Goal: Information Seeking & Learning: Get advice/opinions

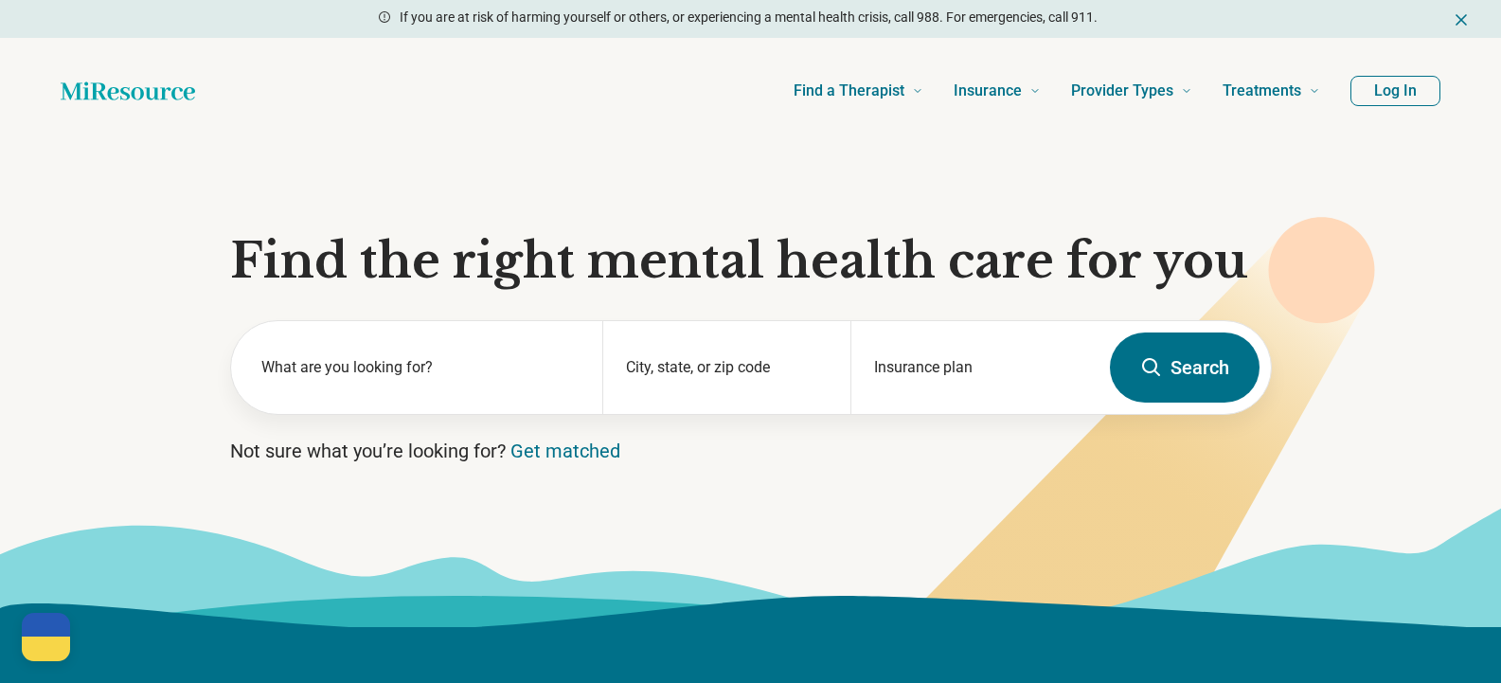
click at [408, 366] on label "What are you looking for?" at bounding box center [420, 367] width 319 height 23
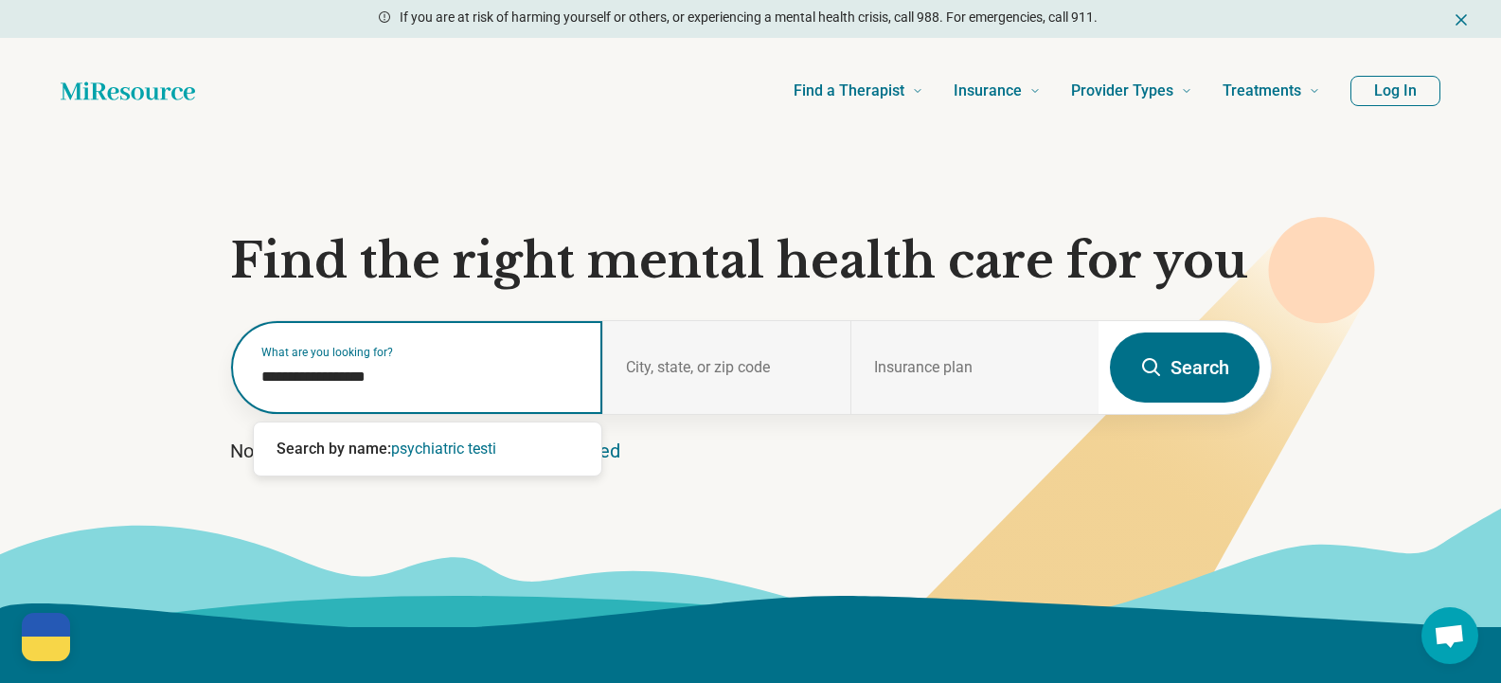
type input "**********"
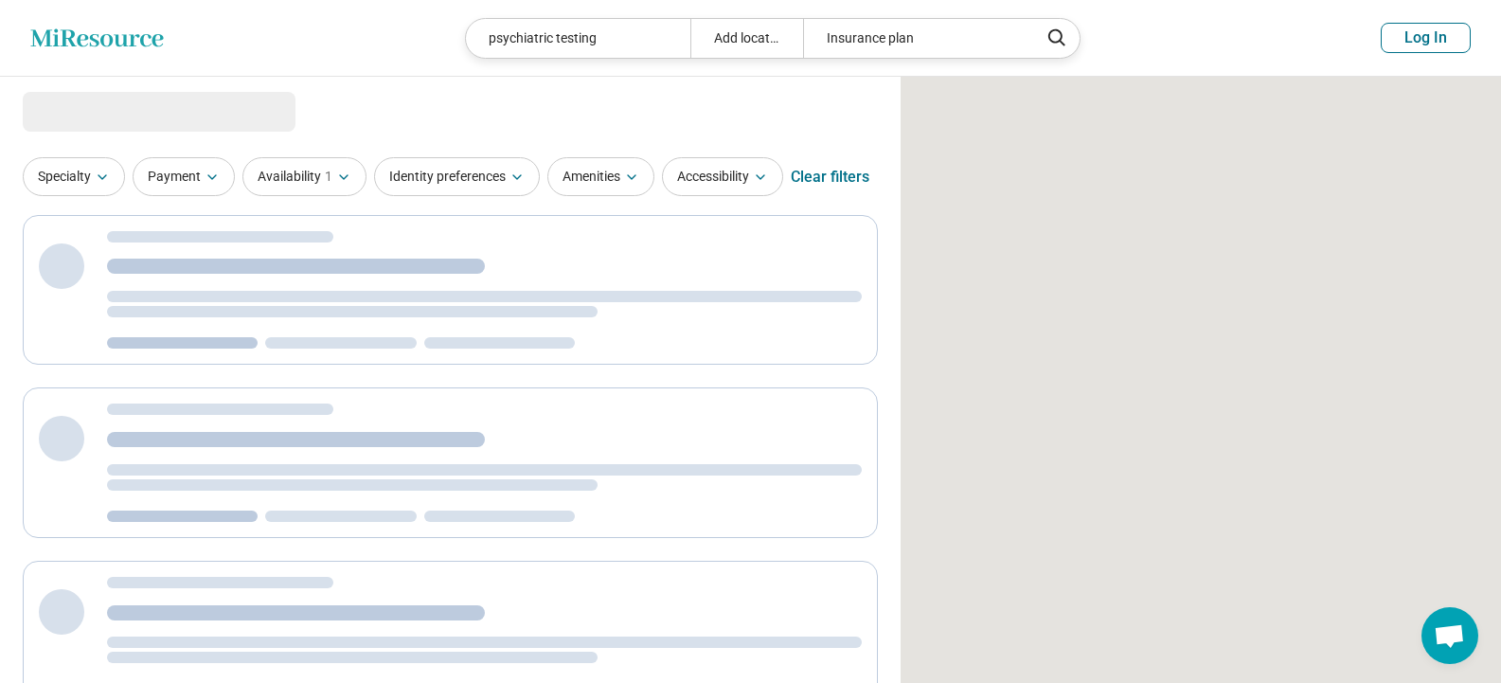
select select "***"
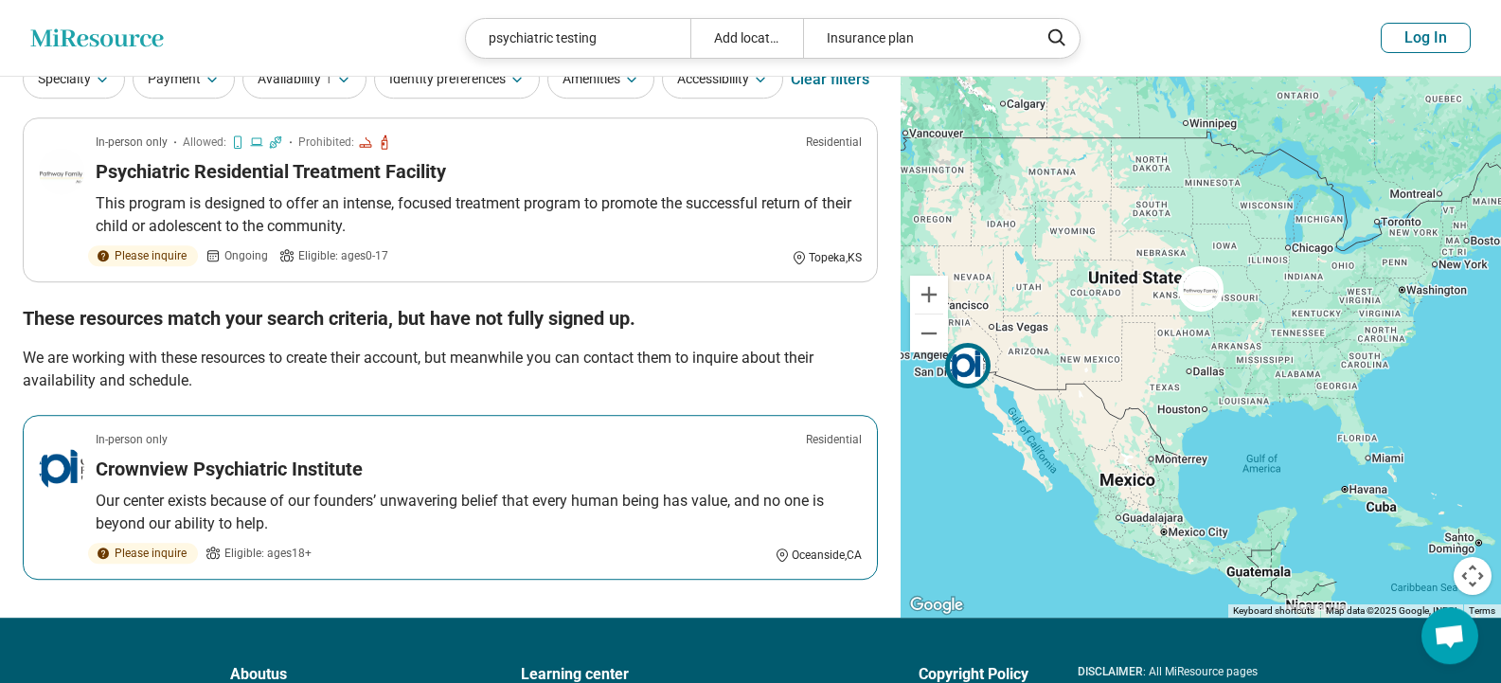
scroll to position [45, 0]
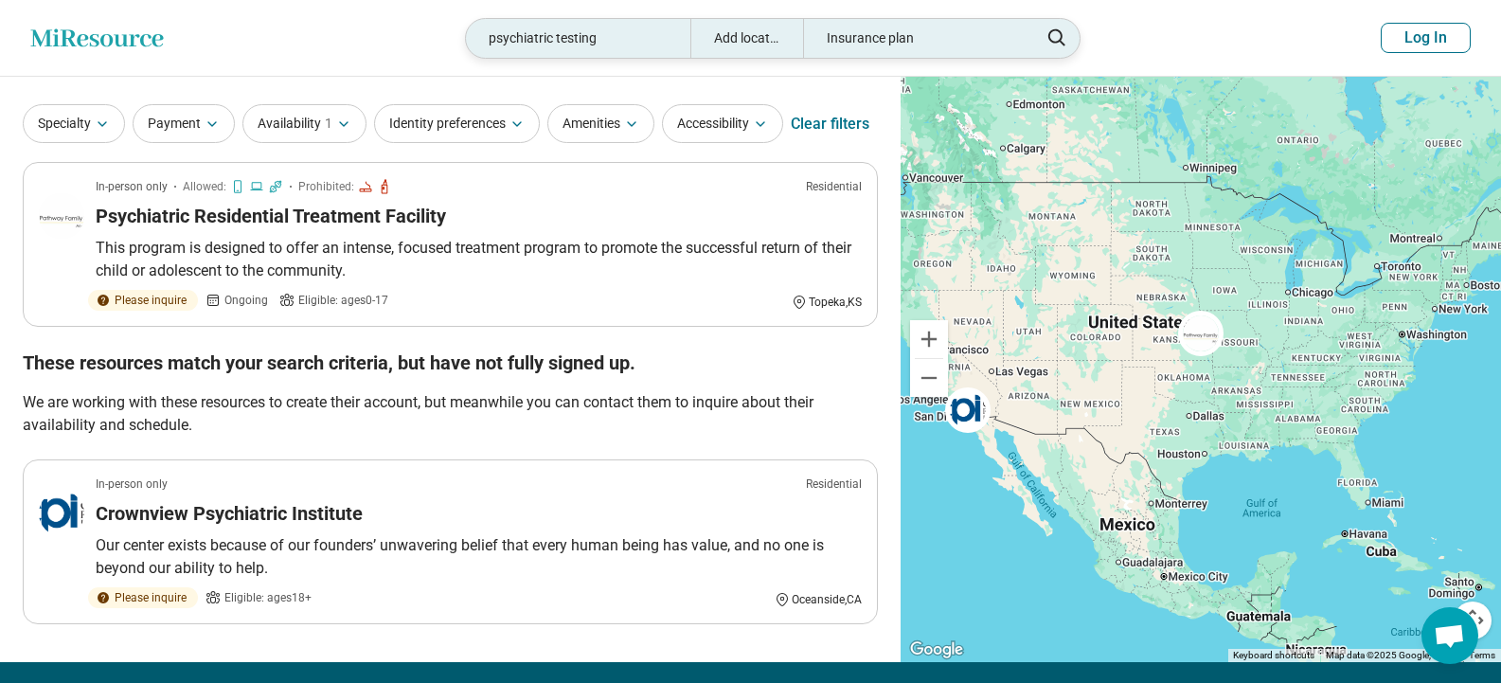
click at [766, 38] on div "Add location" at bounding box center [746, 38] width 113 height 39
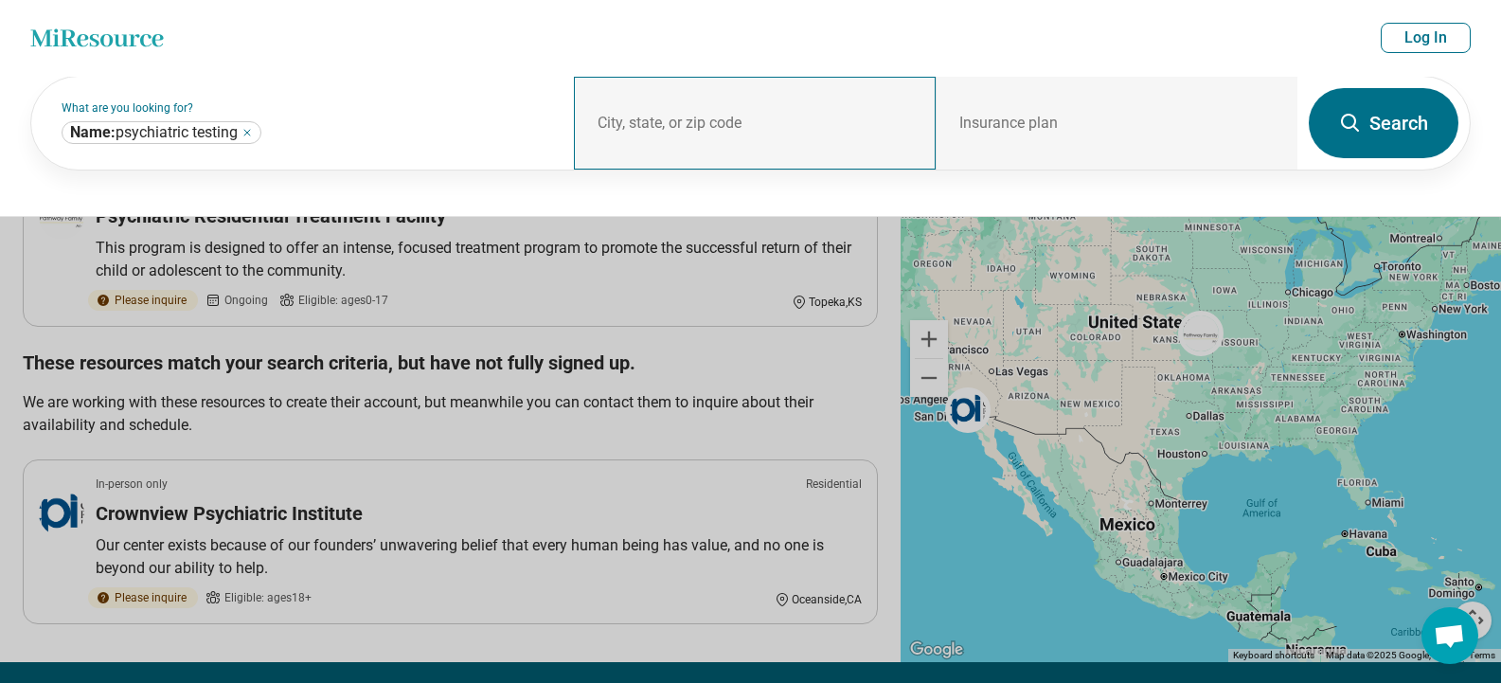
click at [645, 115] on div "City, state, or zip code" at bounding box center [755, 123] width 362 height 93
click at [627, 114] on div "City, state, or zip code" at bounding box center [755, 123] width 362 height 93
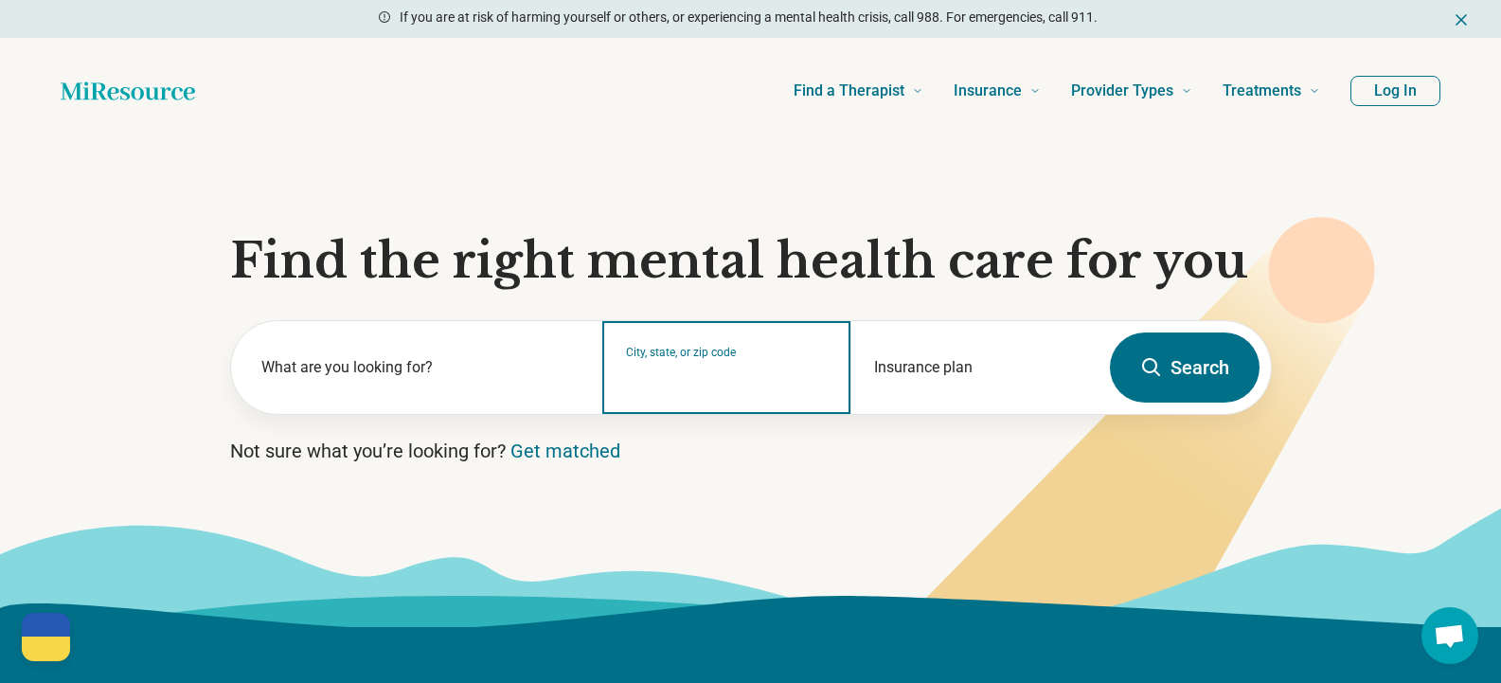
click at [649, 373] on input "City, state, or zip code" at bounding box center [727, 379] width 202 height 23
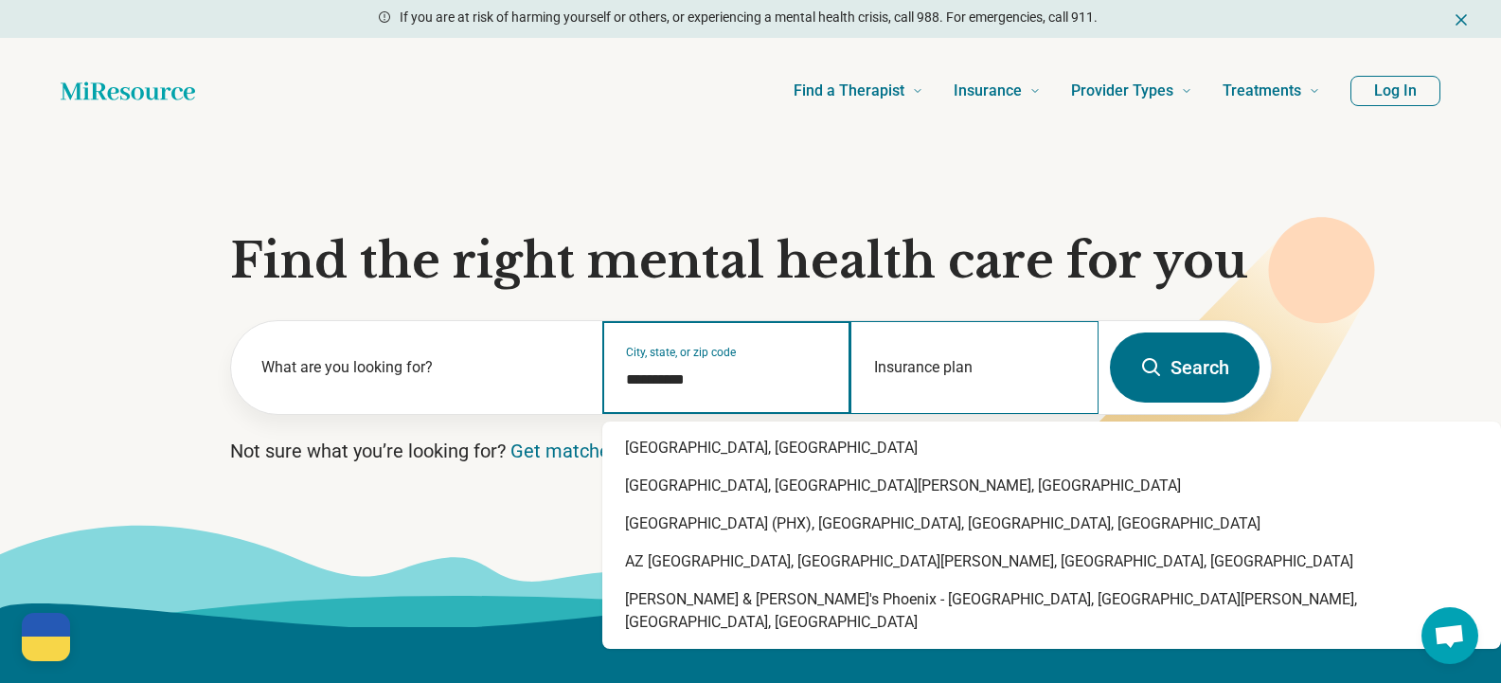
type input "**********"
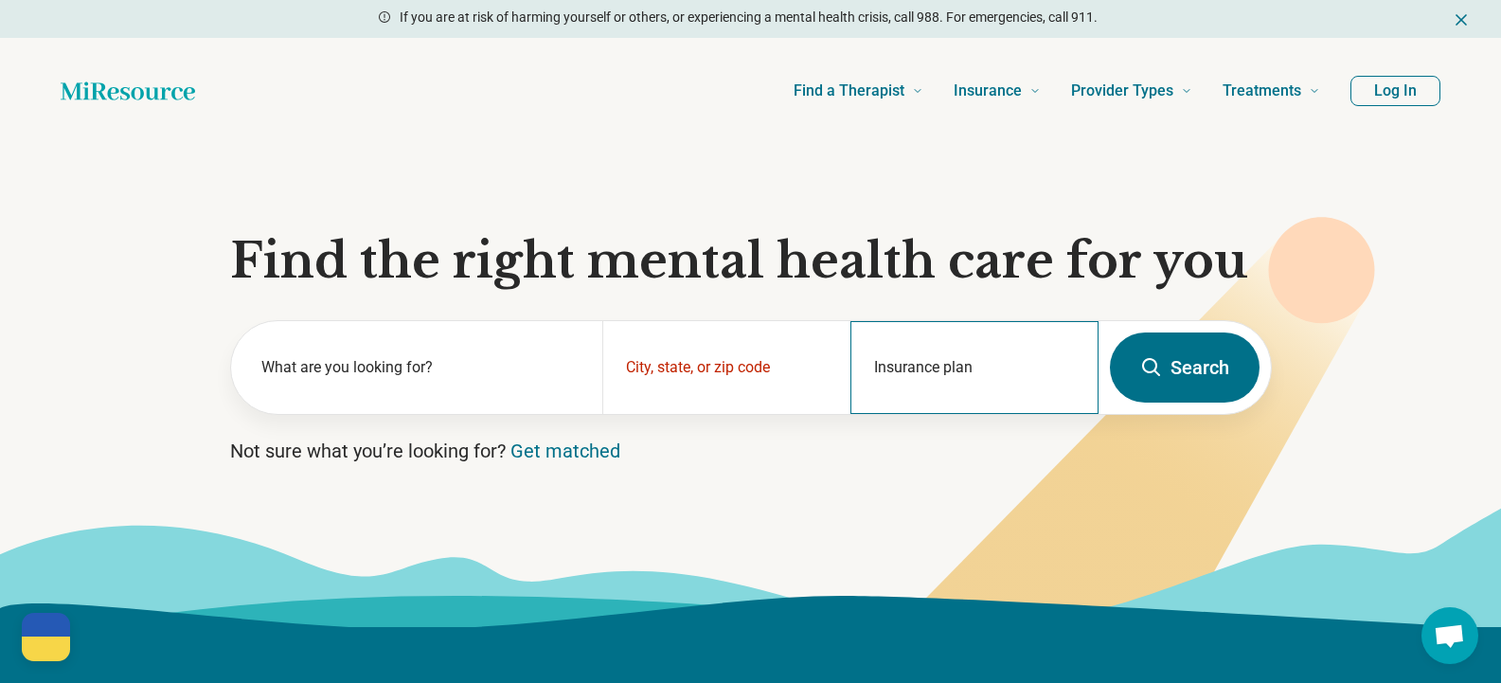
click at [923, 369] on div "Insurance plan" at bounding box center [974, 367] width 248 height 93
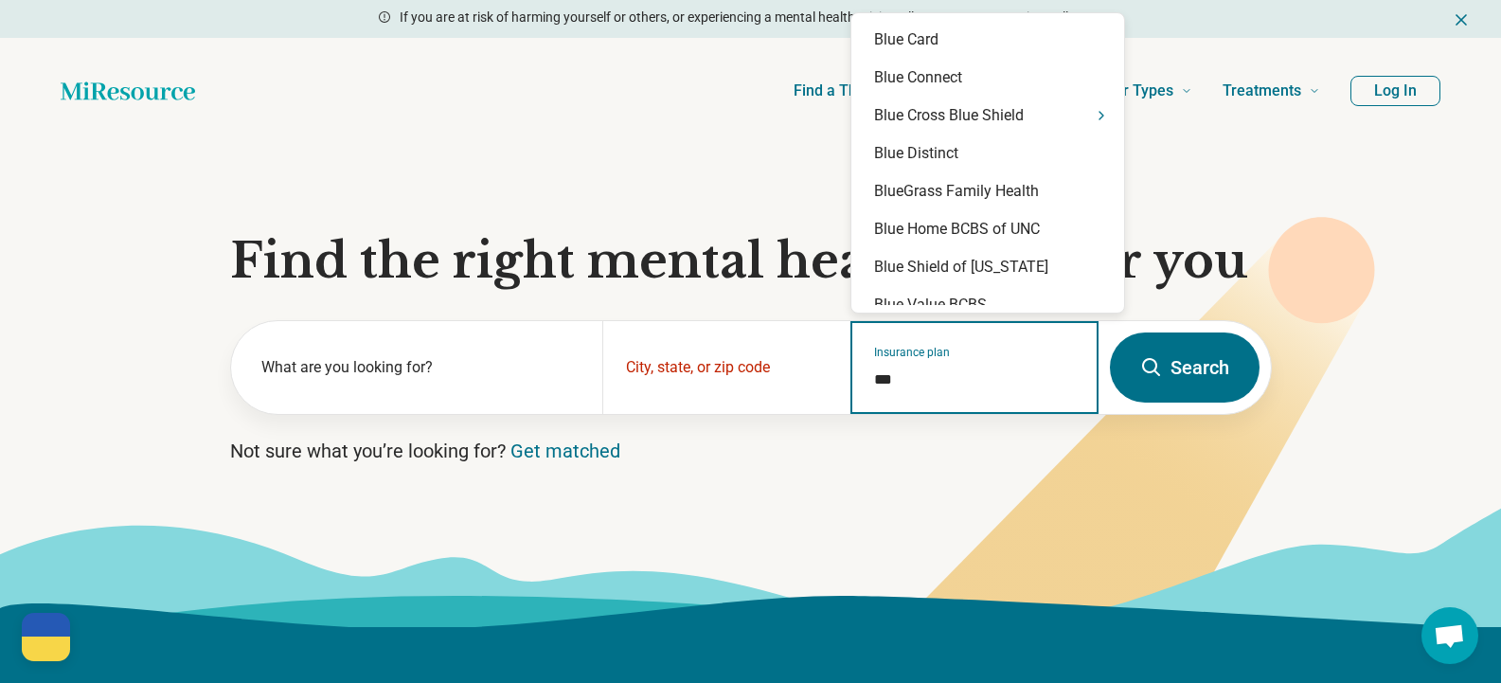
type input "****"
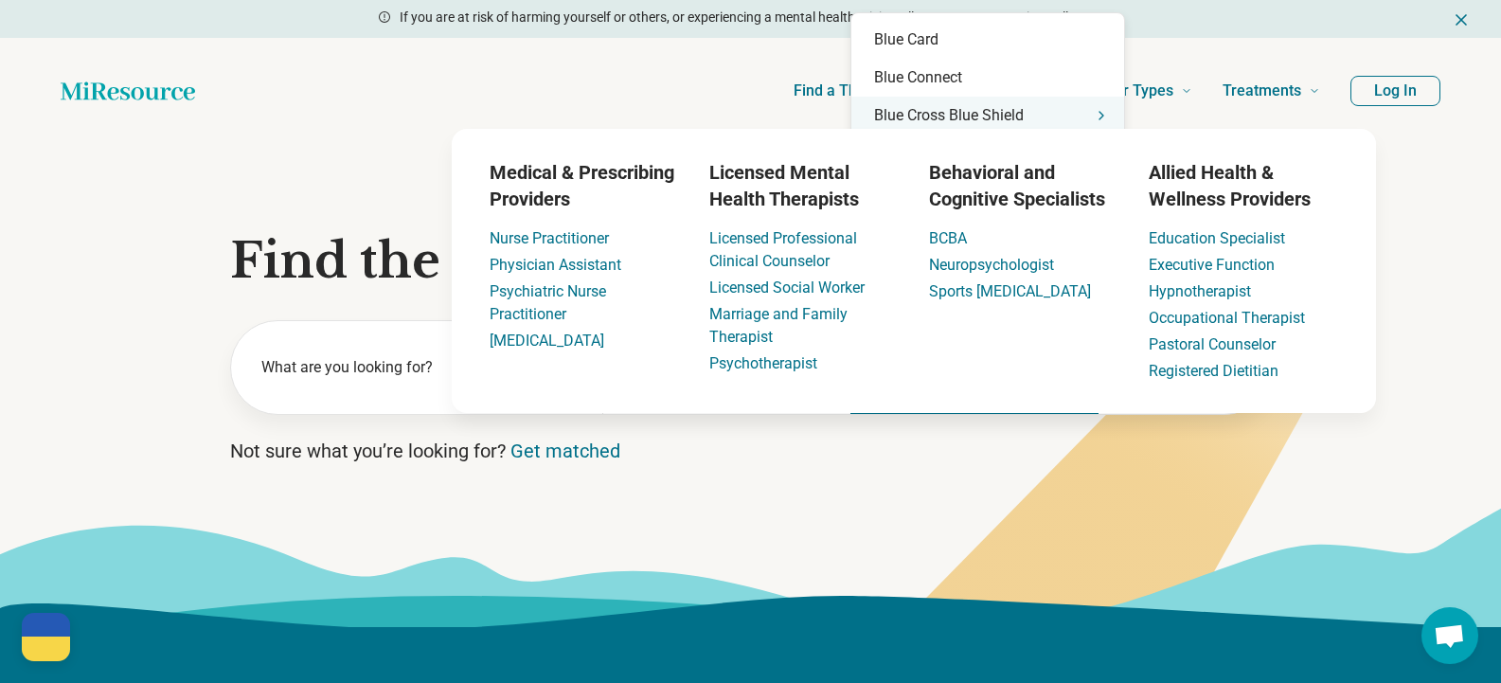
click at [1002, 110] on div "Blue Cross Blue Shield" at bounding box center [987, 116] width 273 height 38
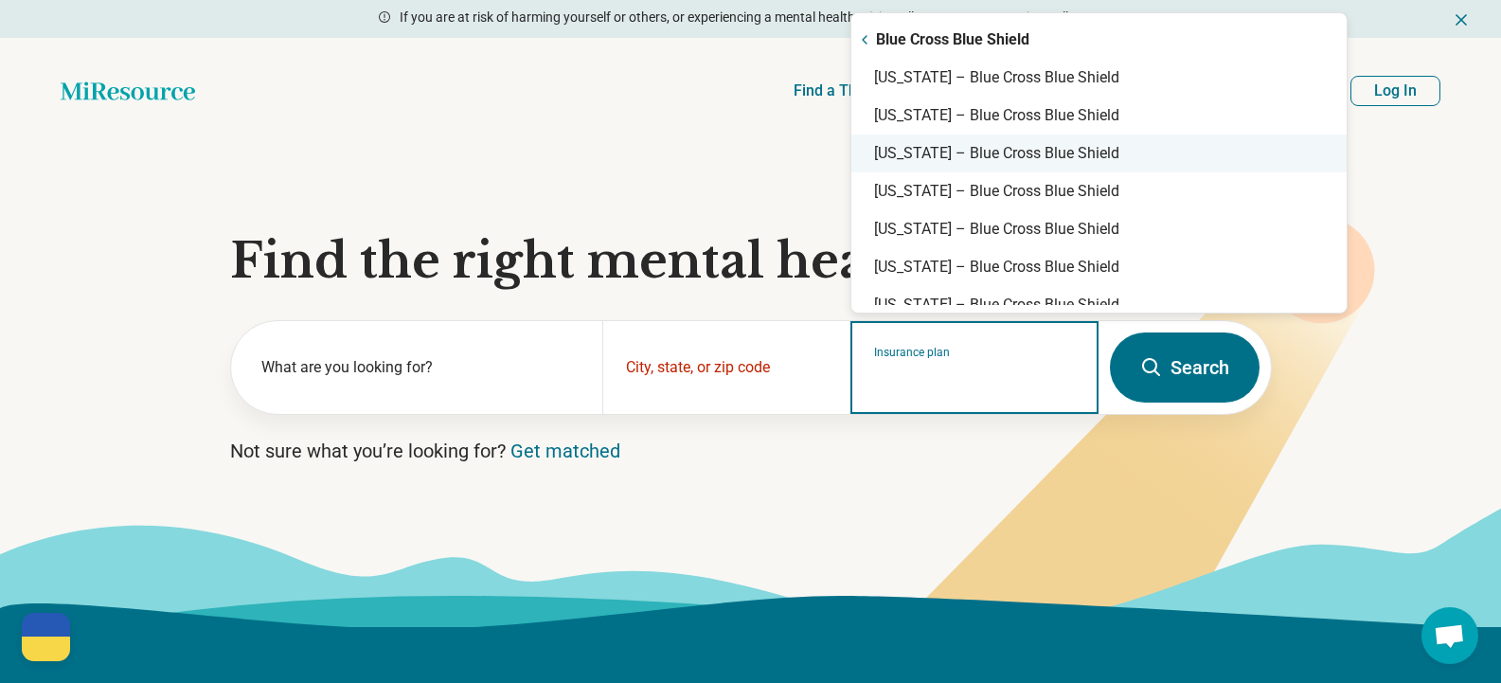
click at [957, 154] on div "[US_STATE] – Blue Cross Blue Shield" at bounding box center [1098, 153] width 495 height 38
type input "**********"
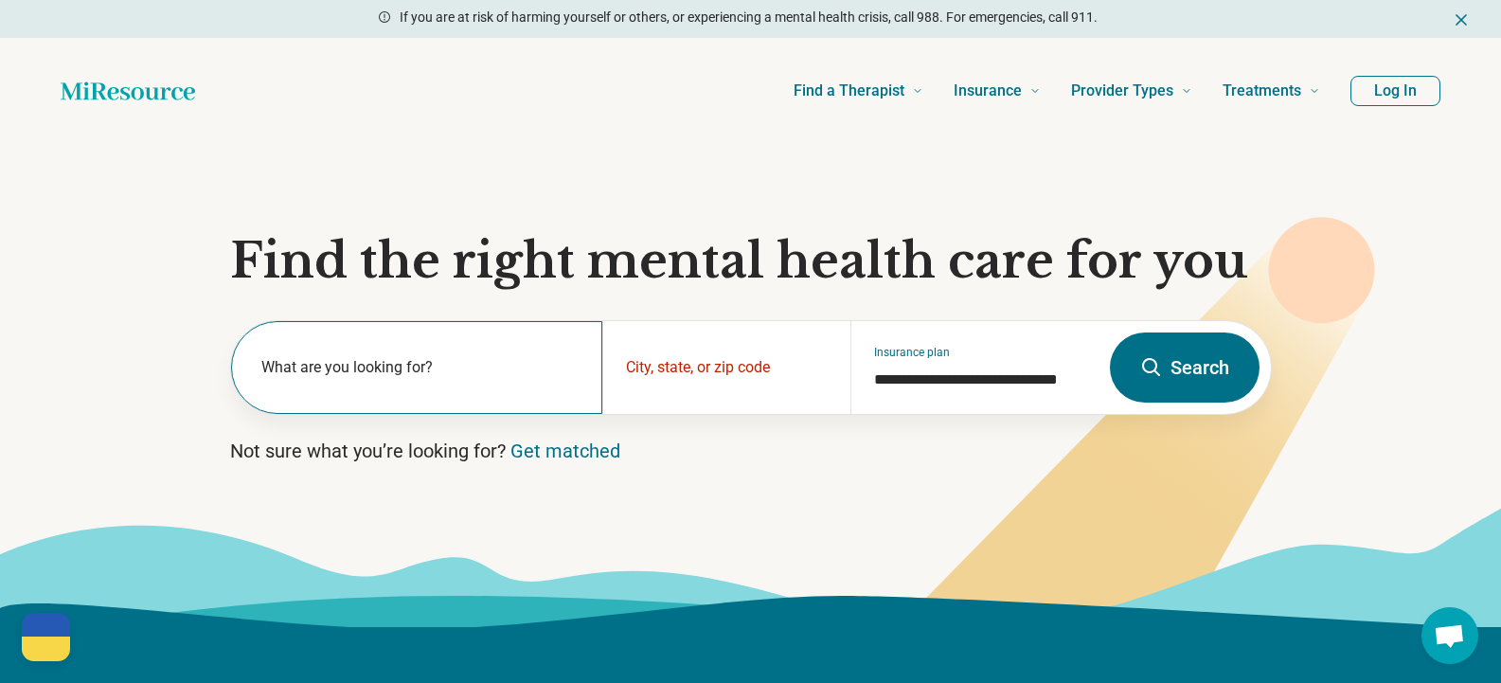
click at [321, 374] on label "What are you looking for?" at bounding box center [420, 367] width 319 height 23
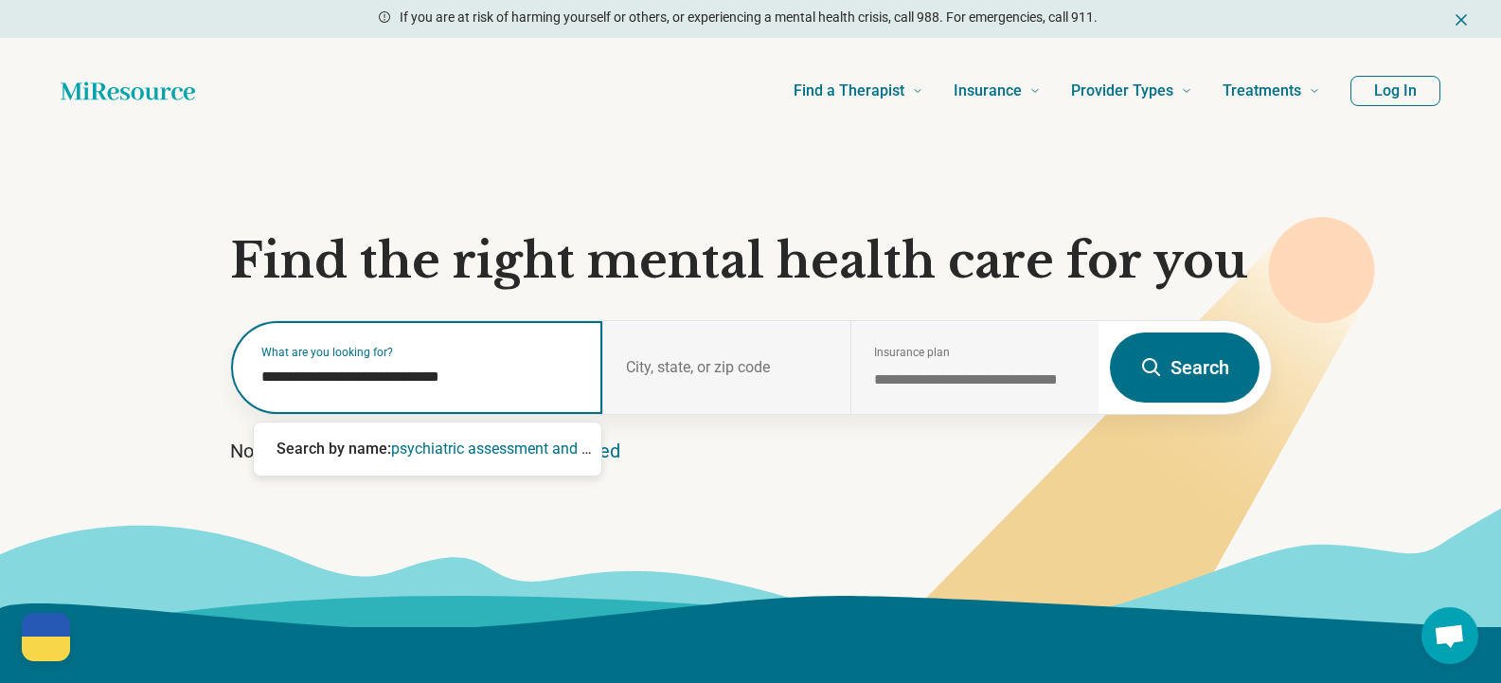
type input "**********"
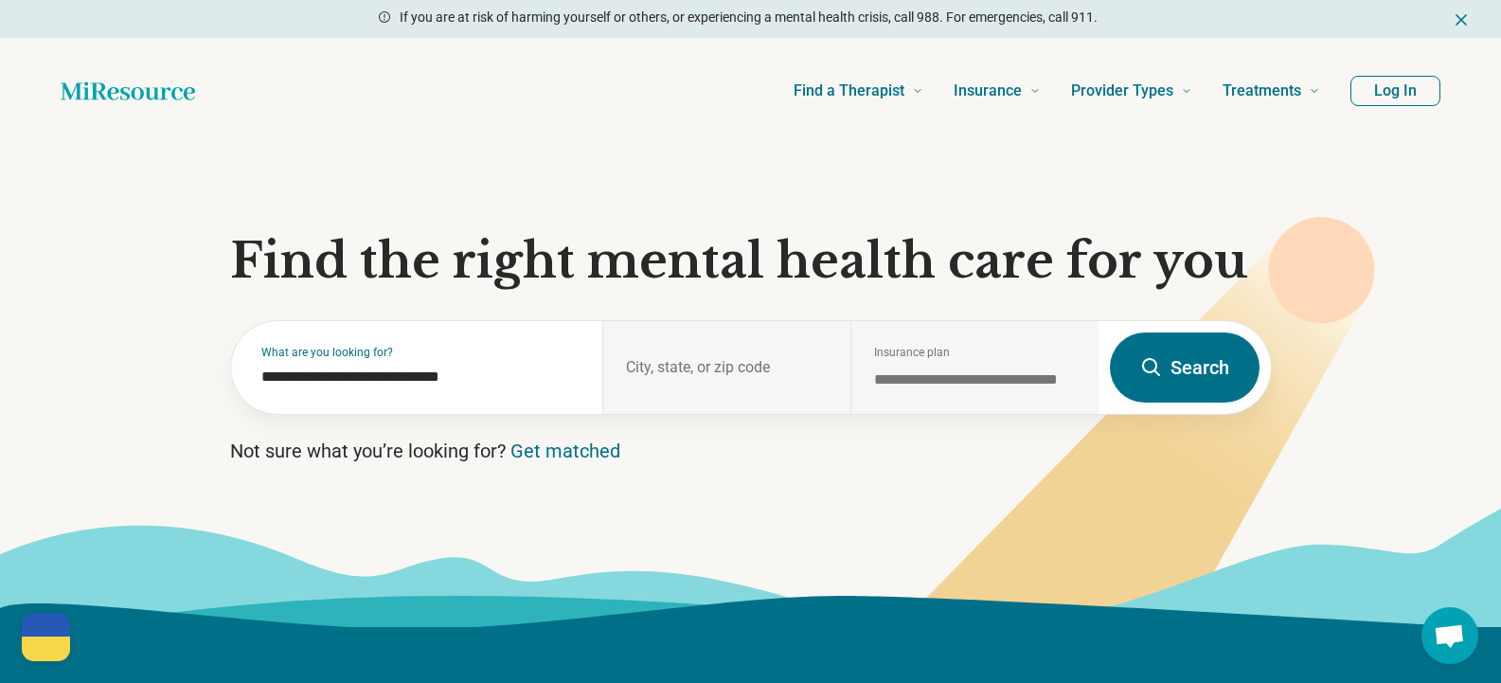
click at [1228, 374] on button "Search" at bounding box center [1185, 367] width 150 height 70
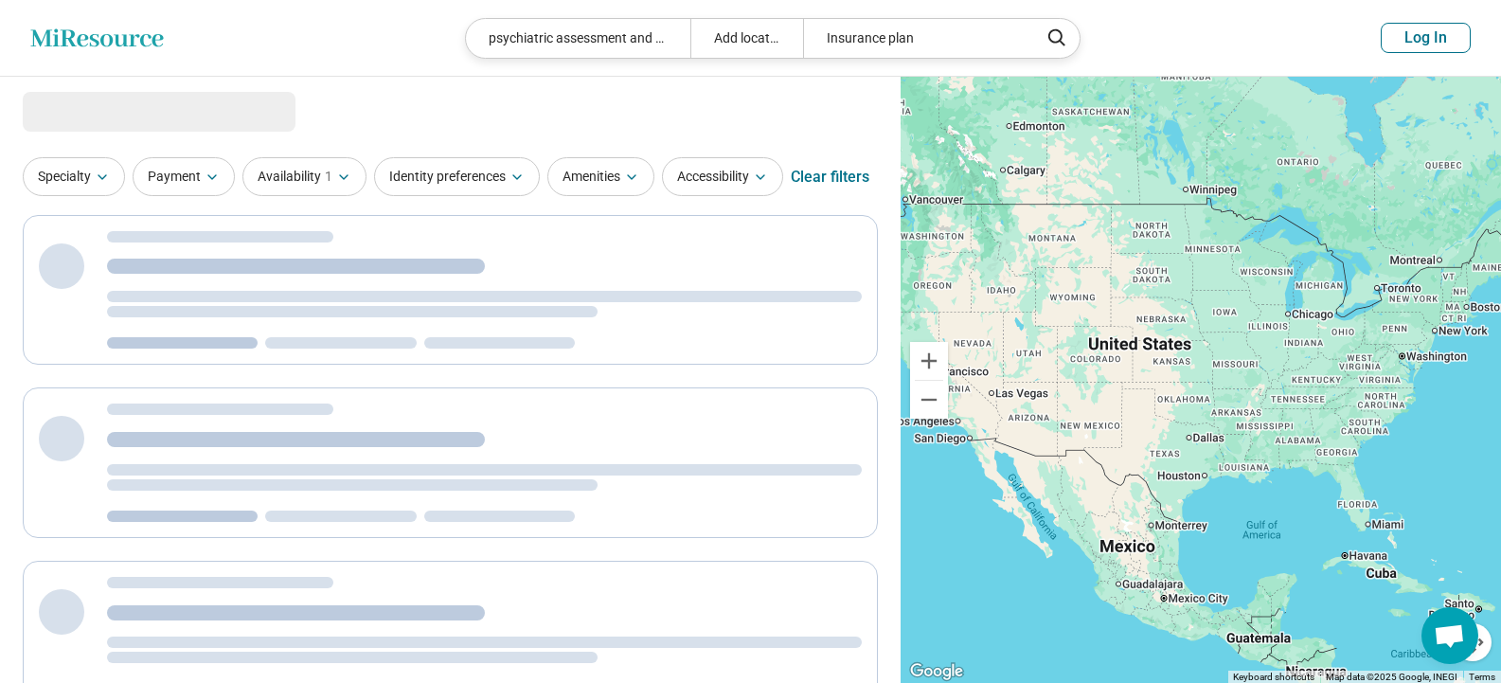
select select "***"
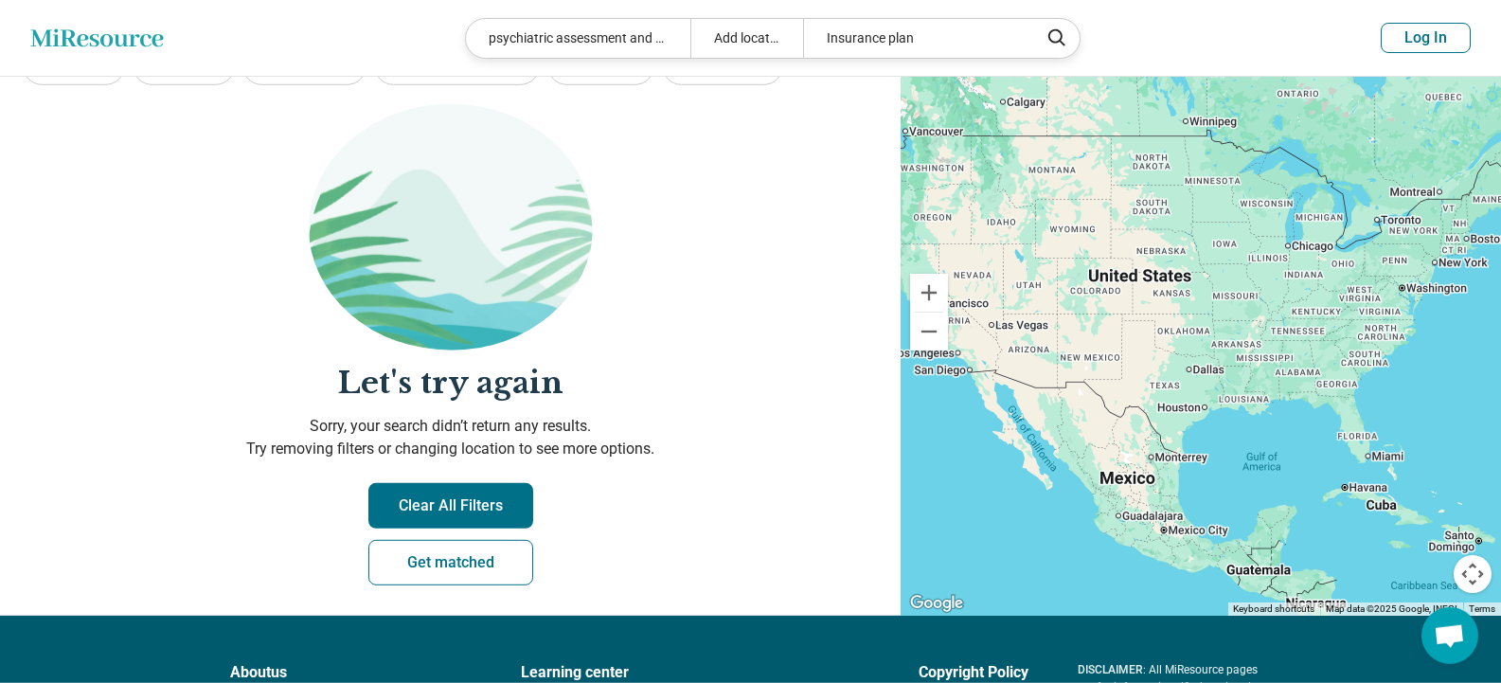
scroll to position [76, 0]
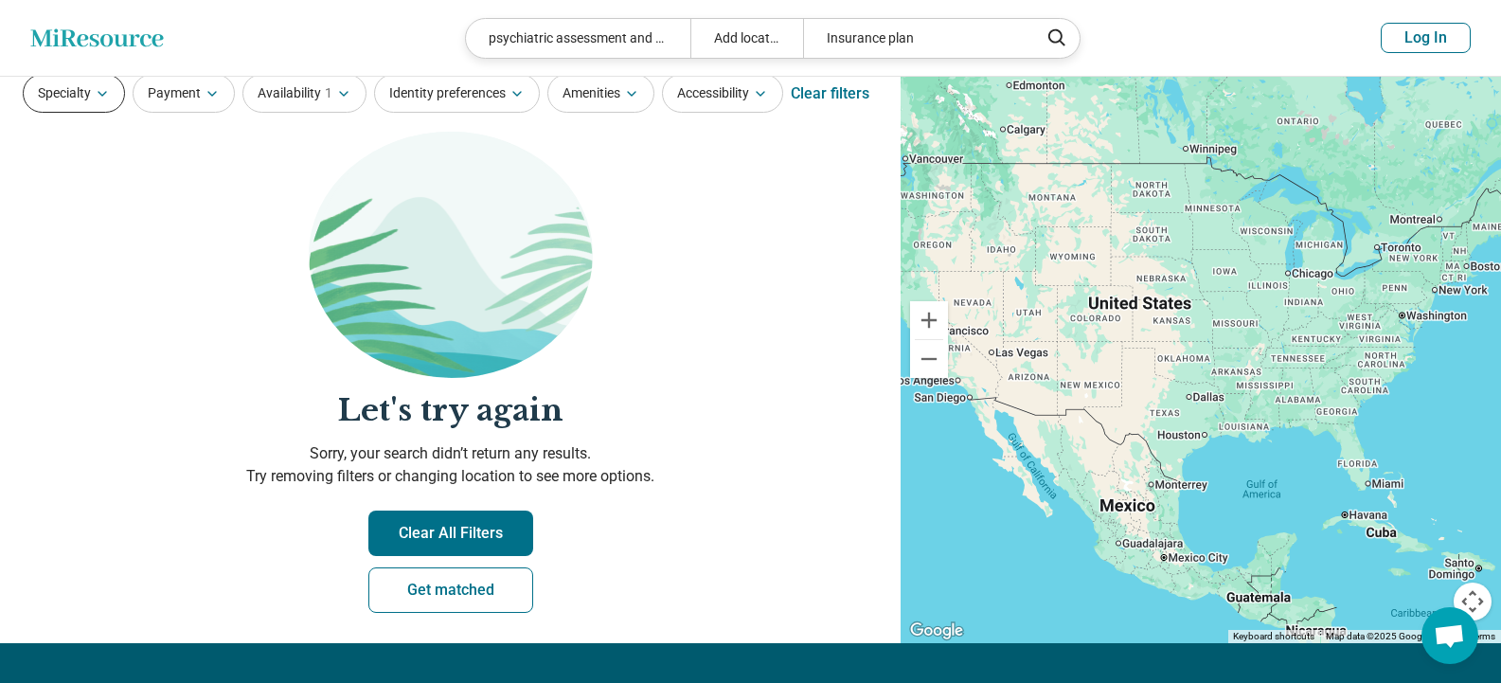
click at [77, 98] on button "Specialty" at bounding box center [74, 93] width 102 height 39
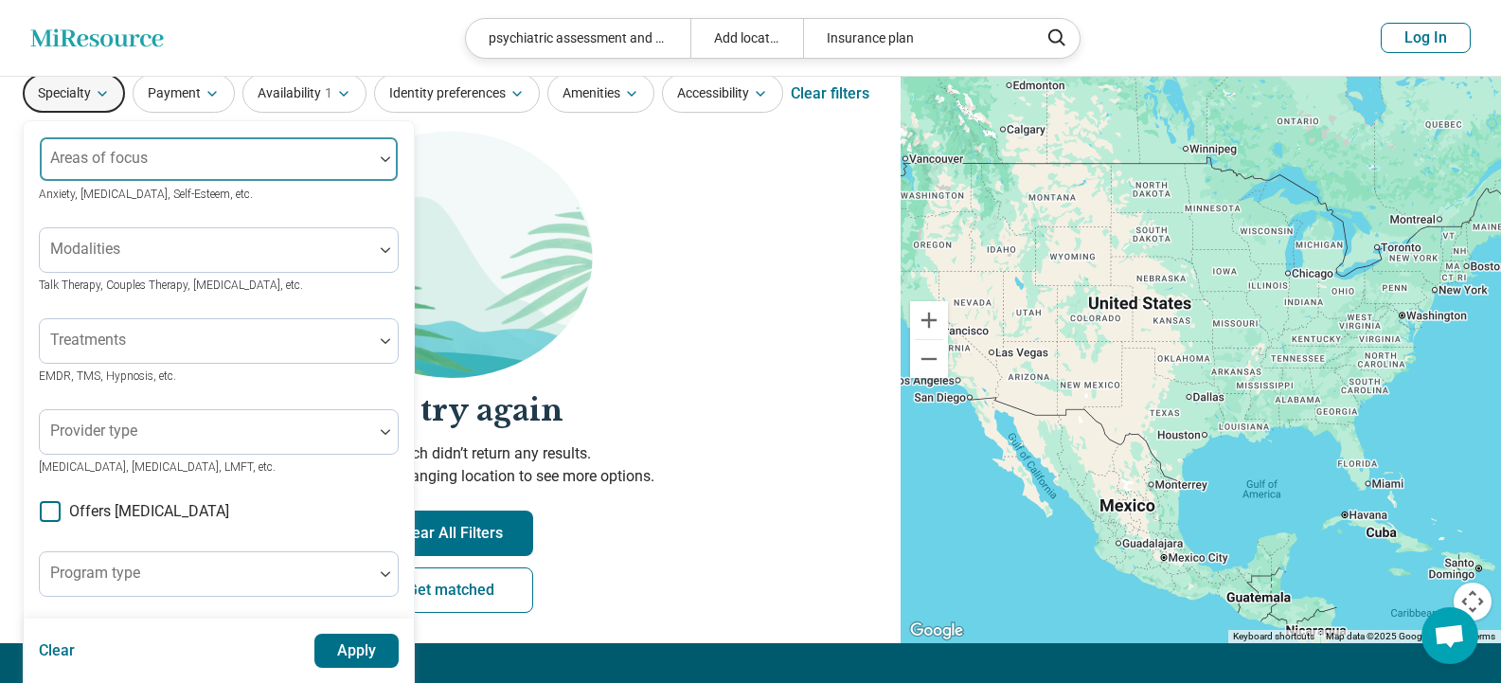
click at [219, 159] on div at bounding box center [206, 166] width 318 height 27
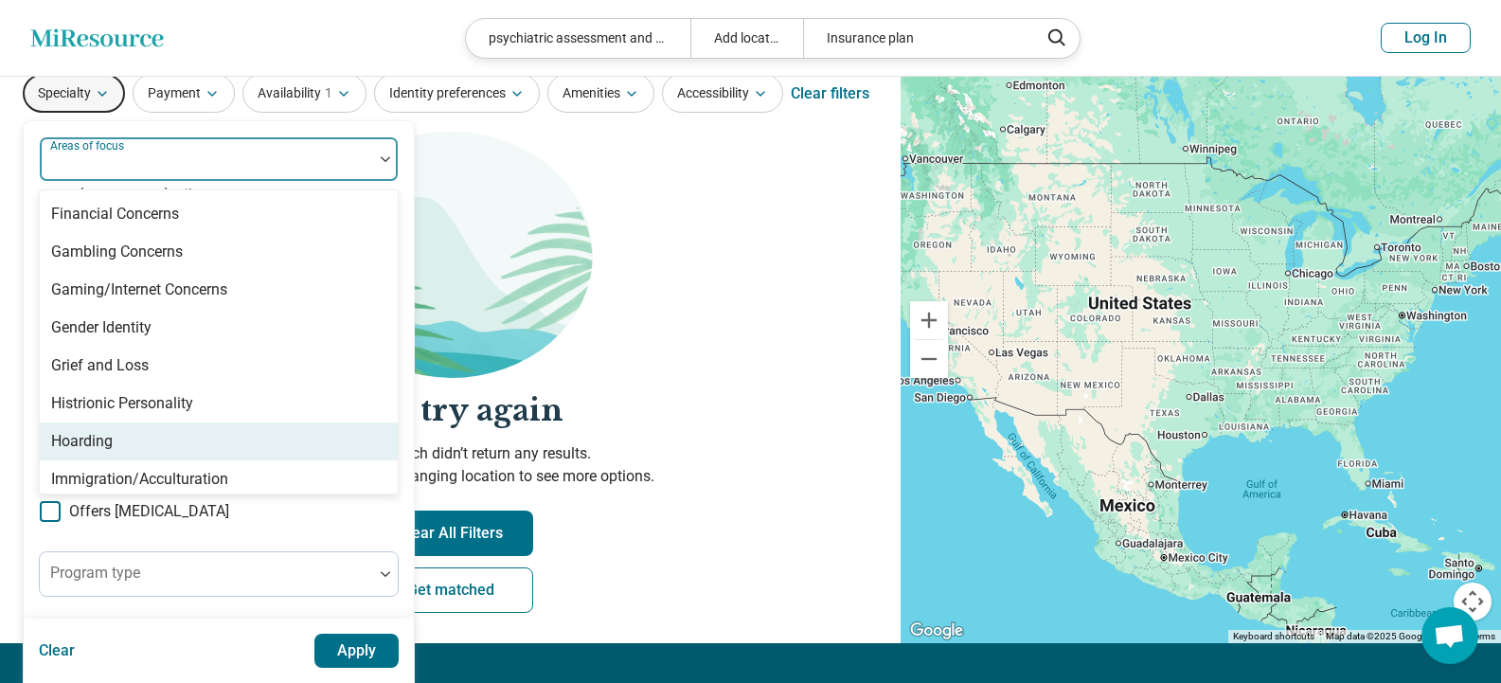
scroll to position [1511, 0]
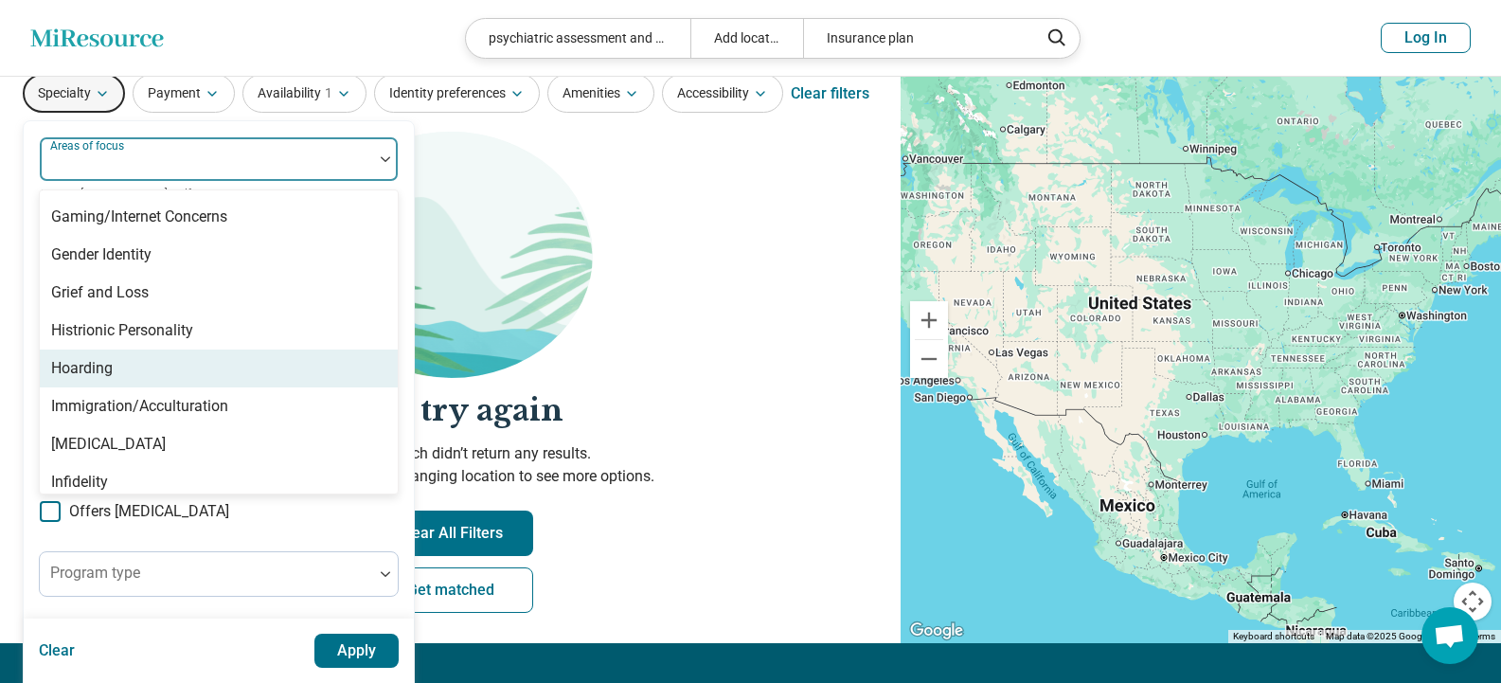
click at [222, 376] on div "Hoarding" at bounding box center [219, 368] width 358 height 38
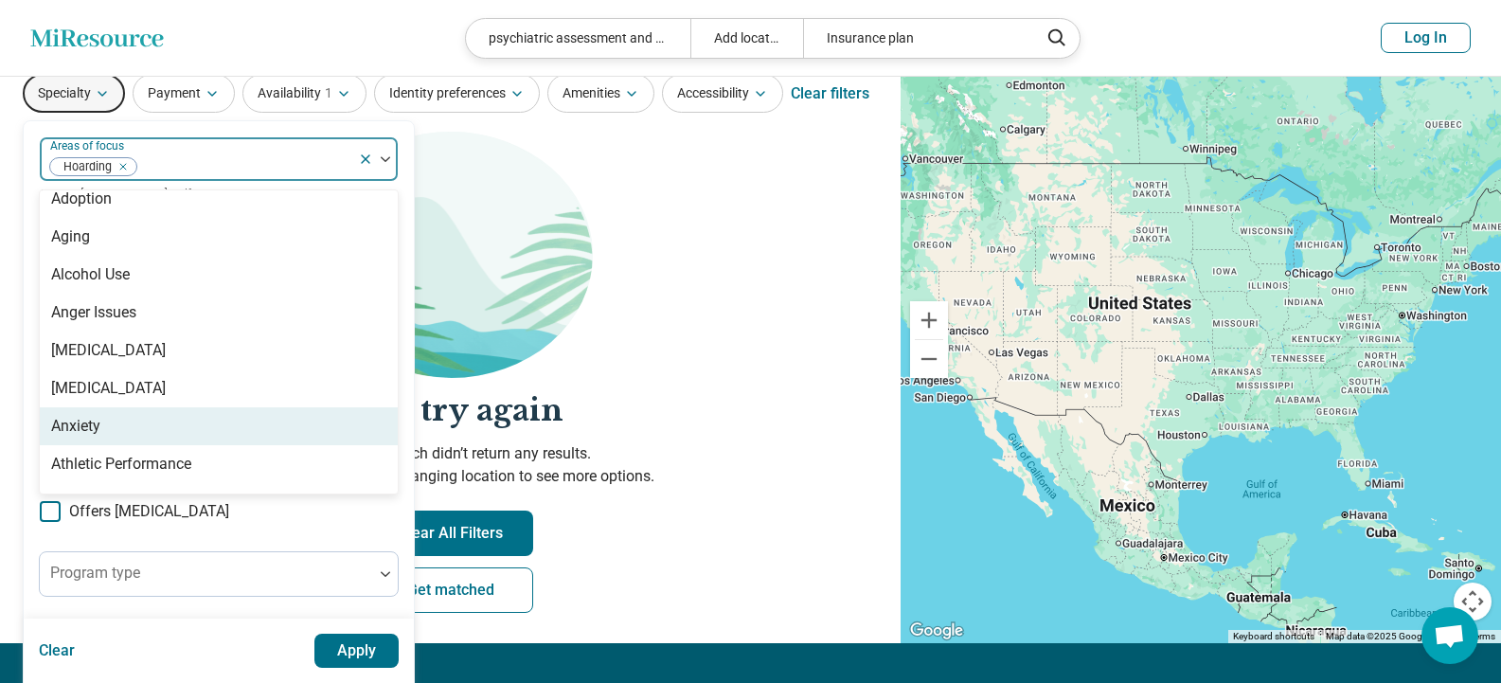
scroll to position [198, 0]
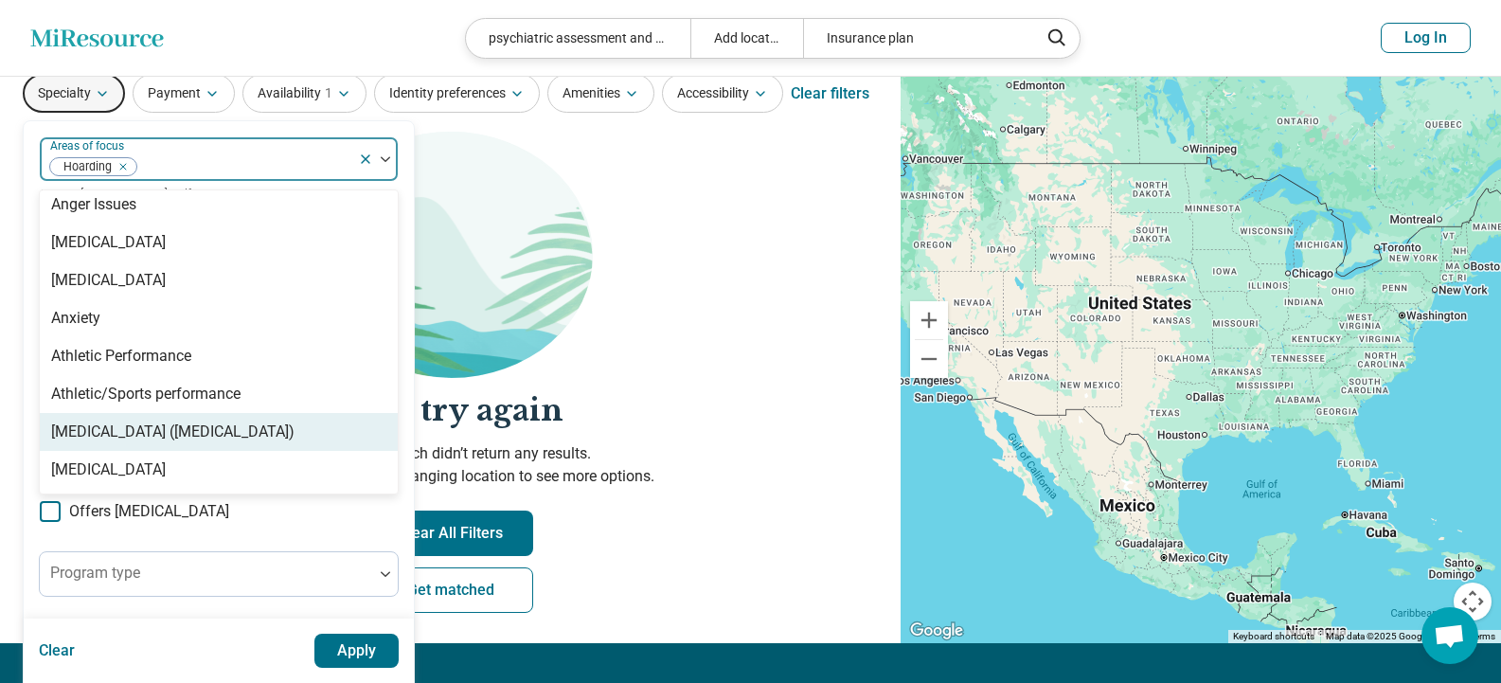
click at [294, 429] on div "[MEDICAL_DATA] ([MEDICAL_DATA])" at bounding box center [172, 431] width 243 height 23
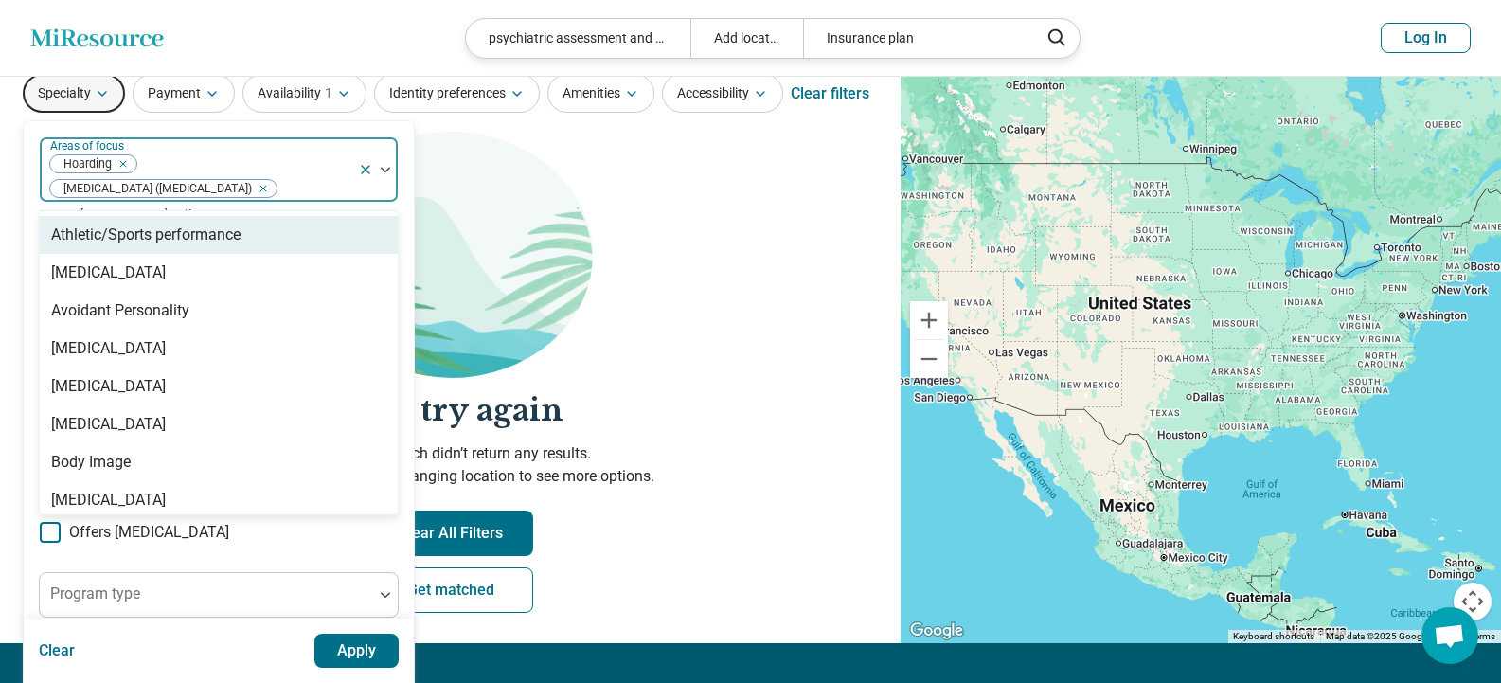
scroll to position [126, 0]
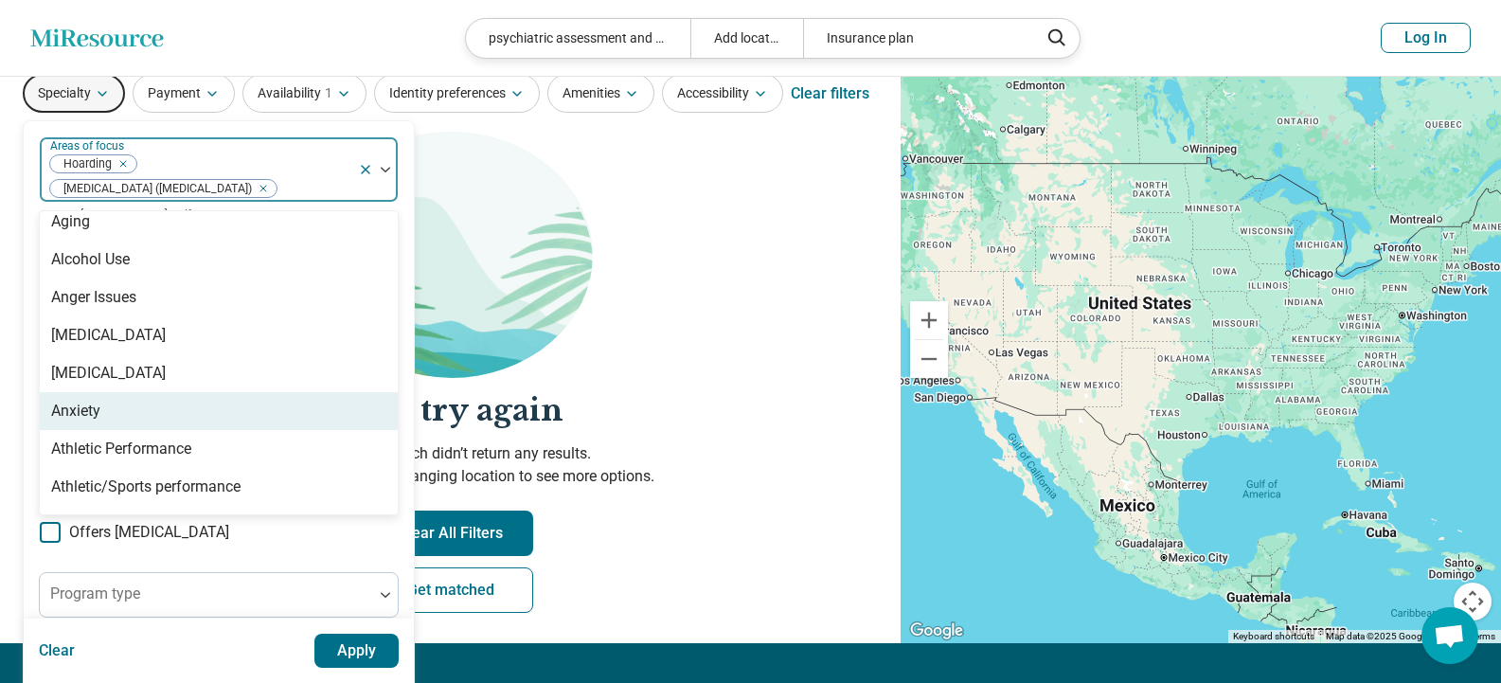
click at [111, 419] on div "Anxiety" at bounding box center [219, 411] width 358 height 38
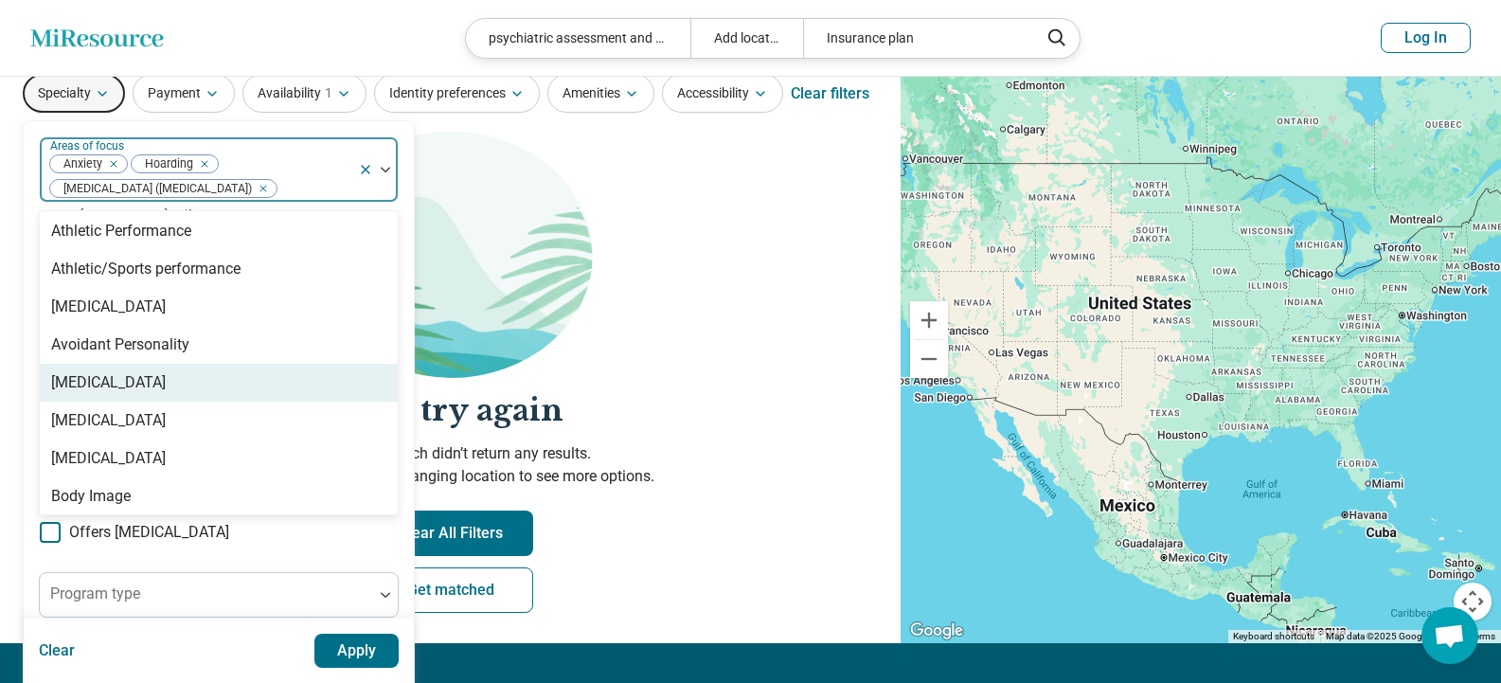
scroll to position [396, 0]
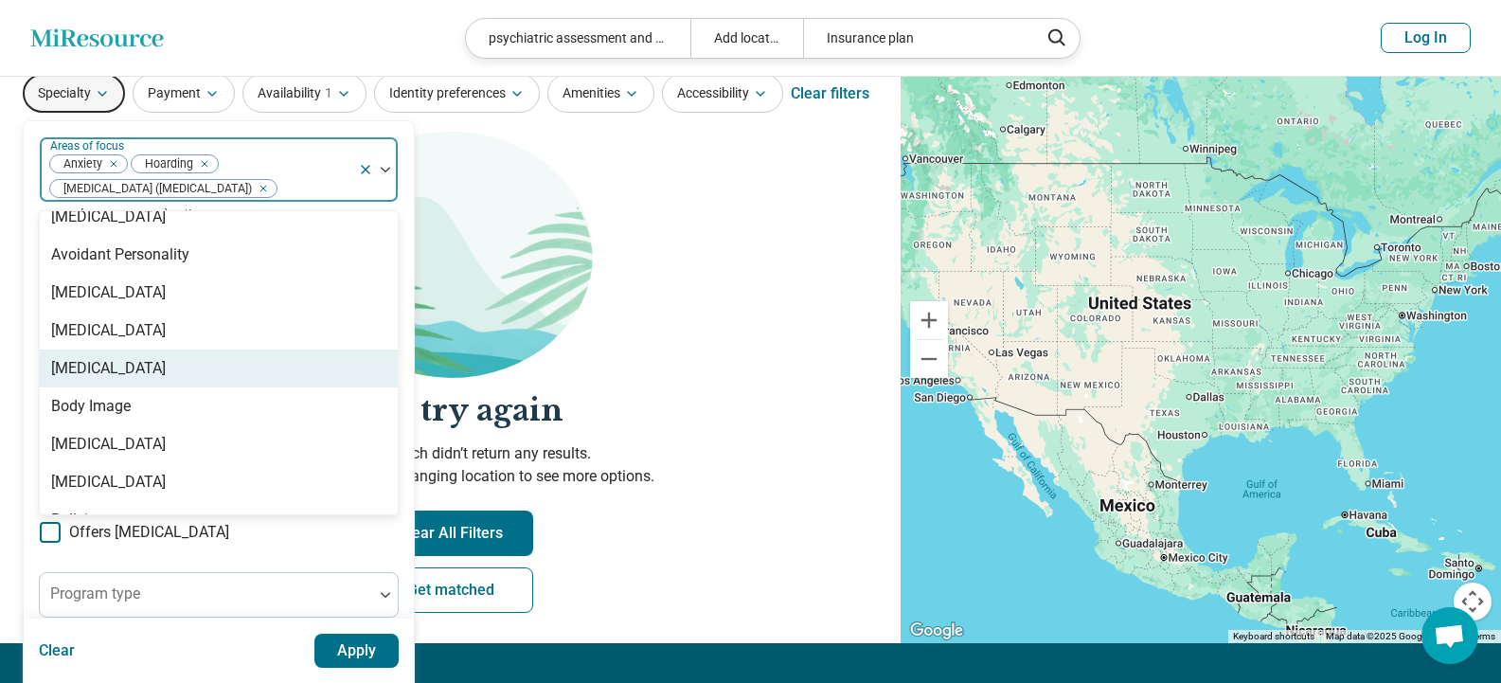
click at [273, 372] on div "[MEDICAL_DATA]" at bounding box center [219, 368] width 358 height 38
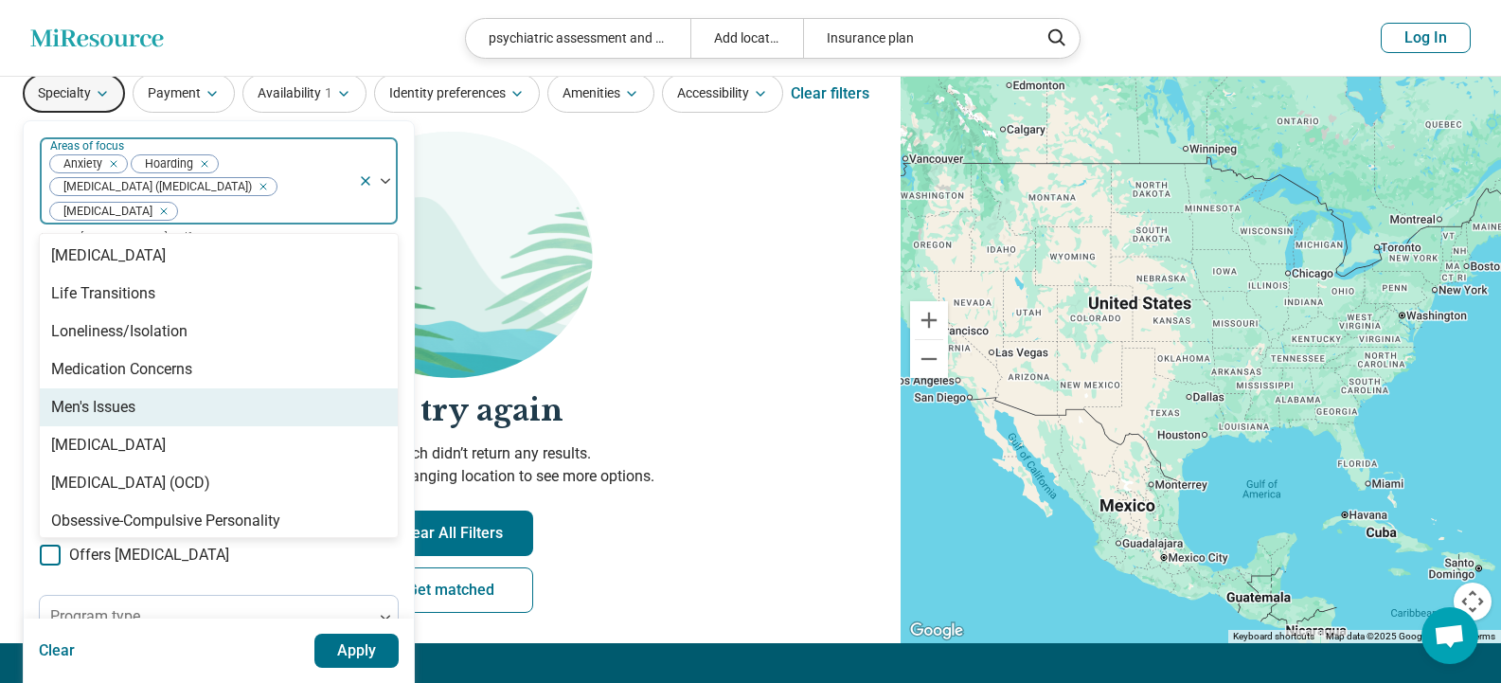
scroll to position [1871, 0]
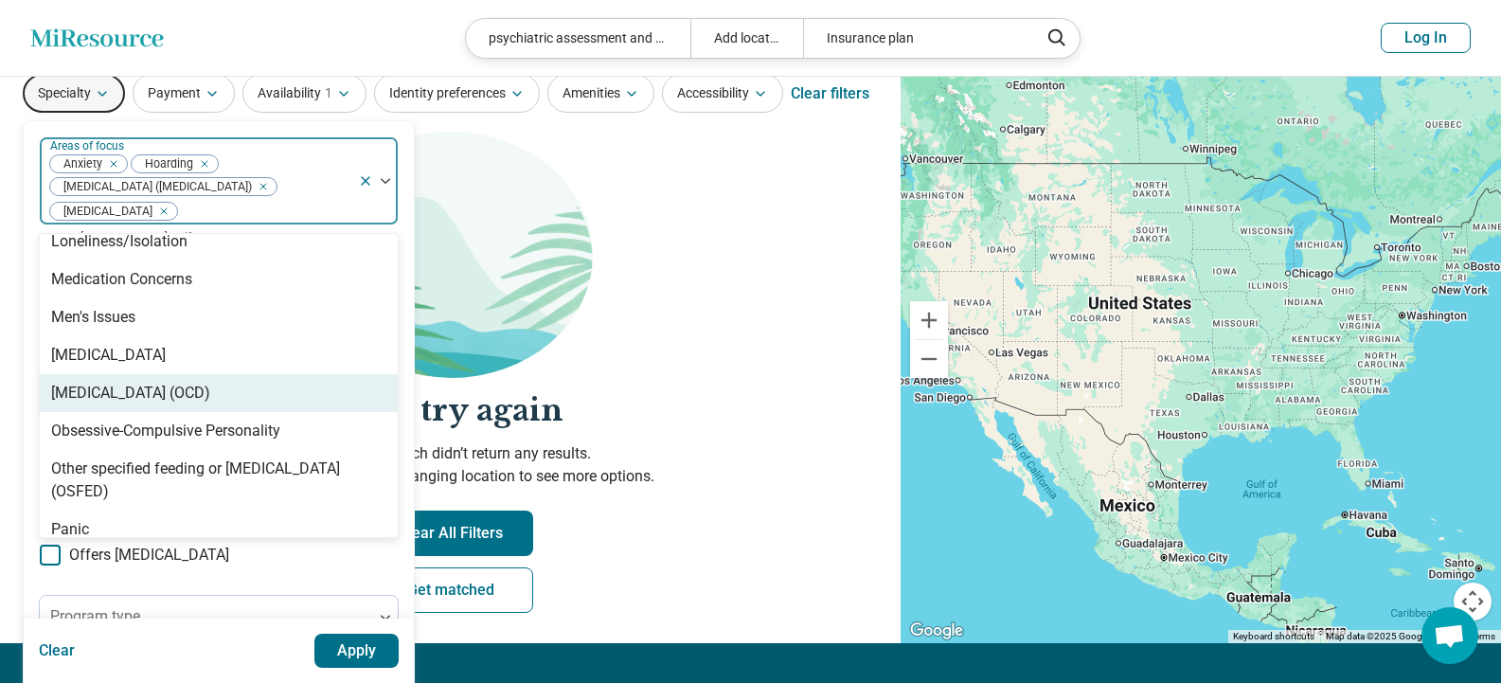
click at [210, 385] on div "[MEDICAL_DATA] (OCD)" at bounding box center [130, 393] width 159 height 23
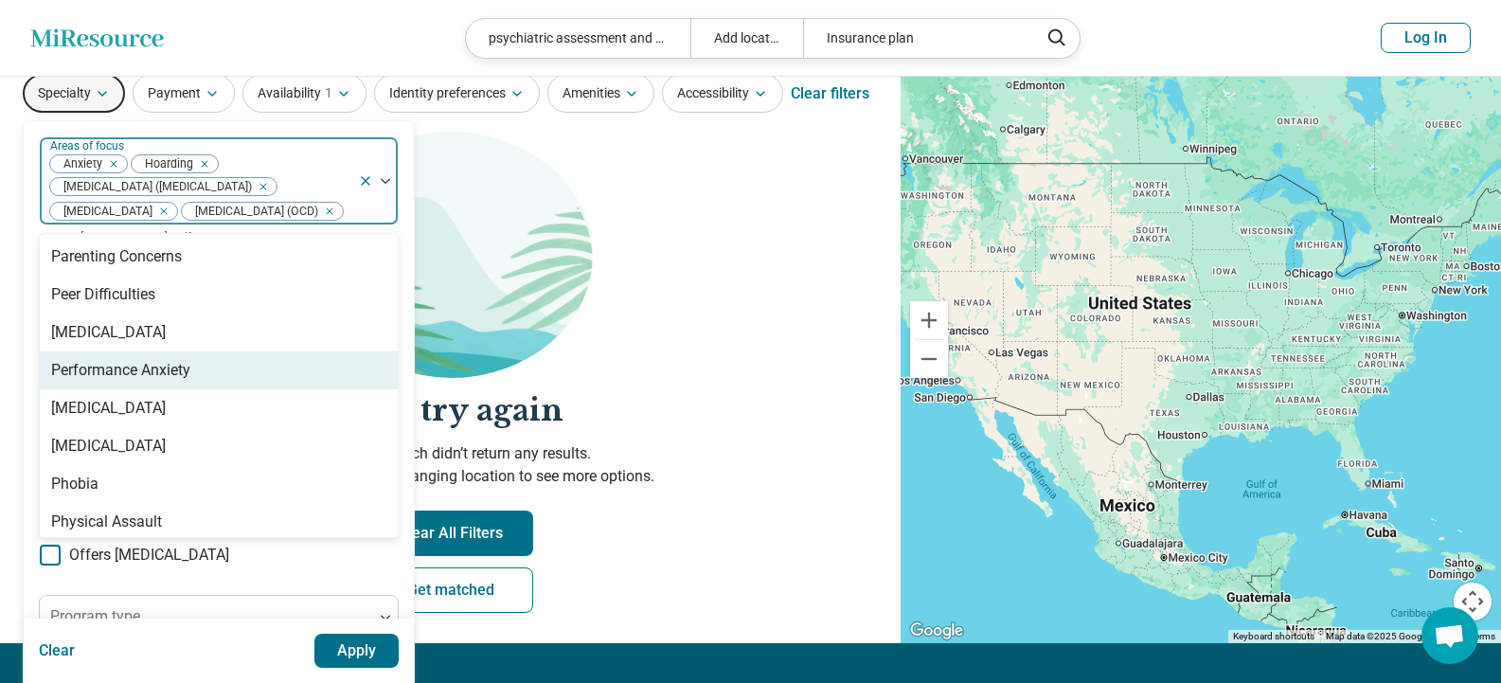
scroll to position [2231, 0]
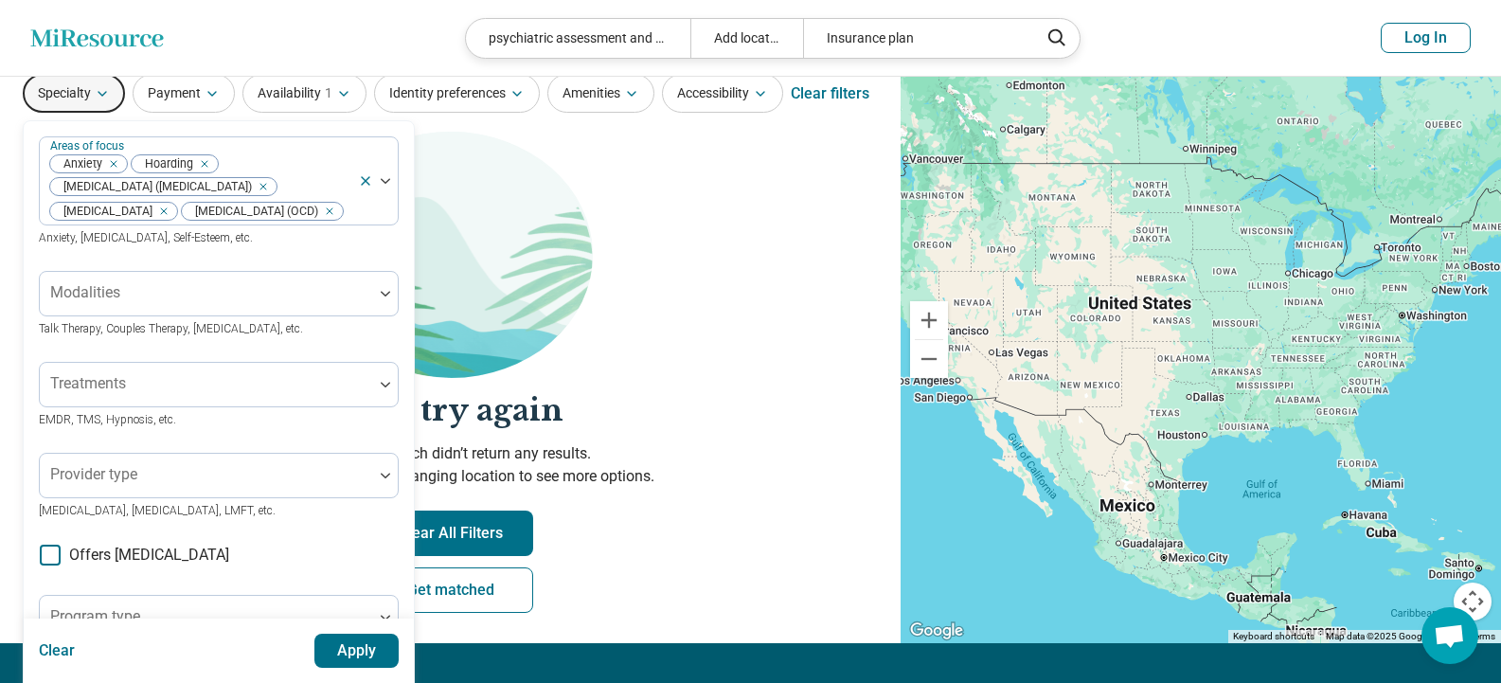
click at [54, 565] on icon at bounding box center [50, 554] width 21 height 21
click at [381, 296] on div at bounding box center [385, 294] width 25 height 6
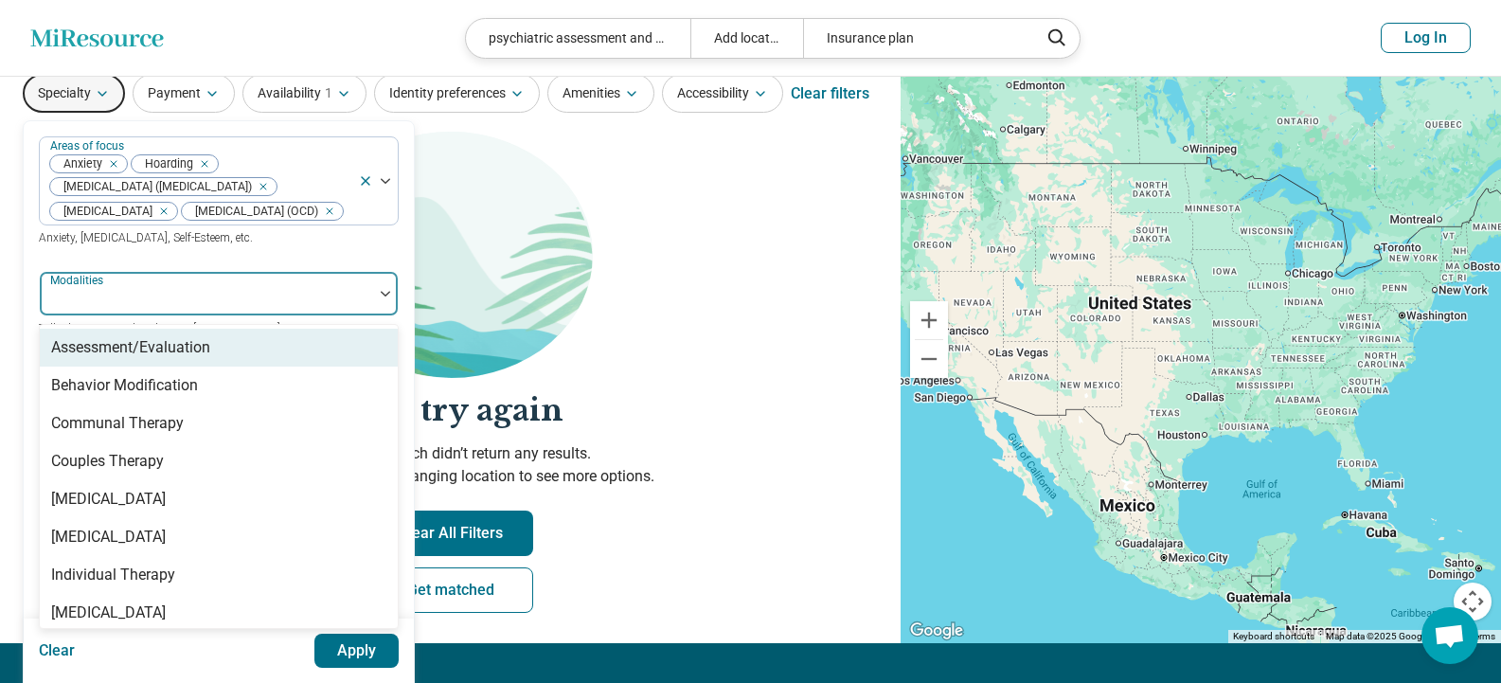
click at [271, 366] on div "Assessment/Evaluation" at bounding box center [219, 348] width 358 height 38
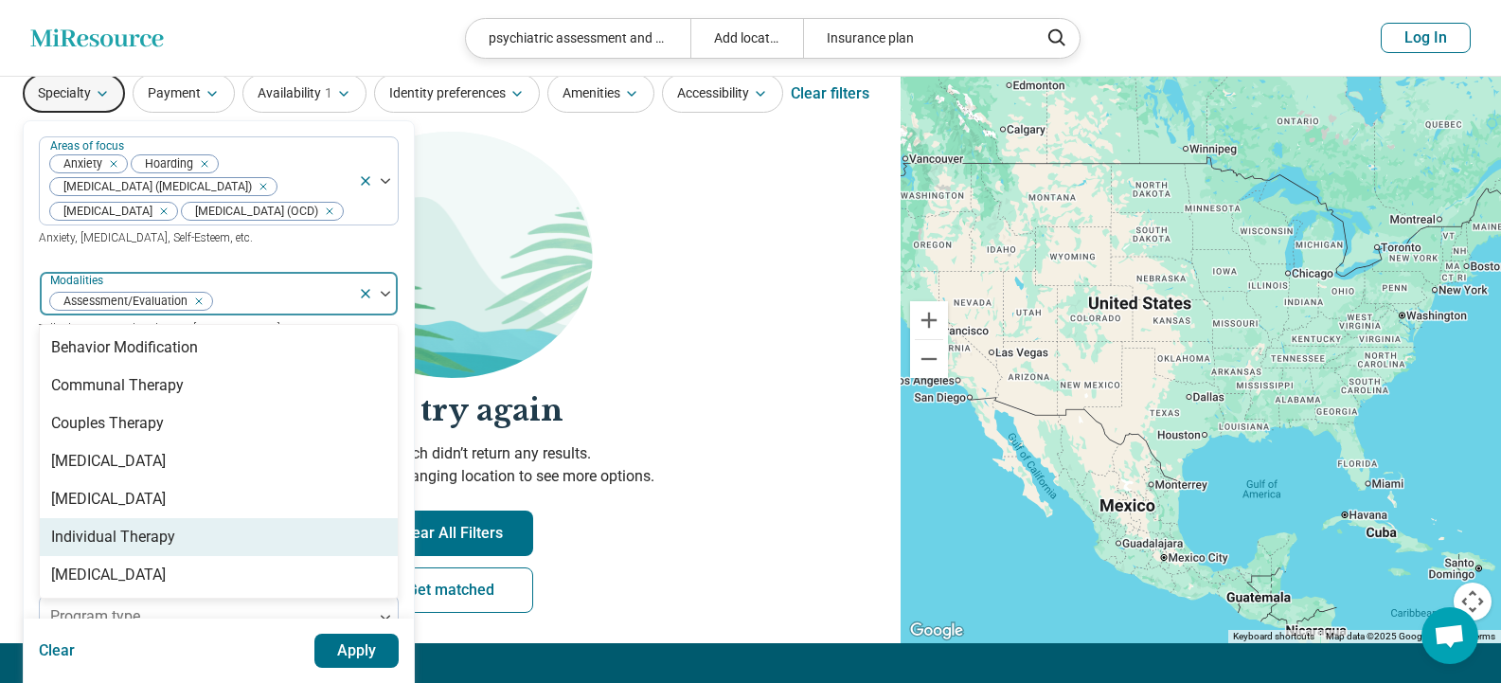
click at [169, 548] on div "Individual Therapy" at bounding box center [113, 537] width 124 height 23
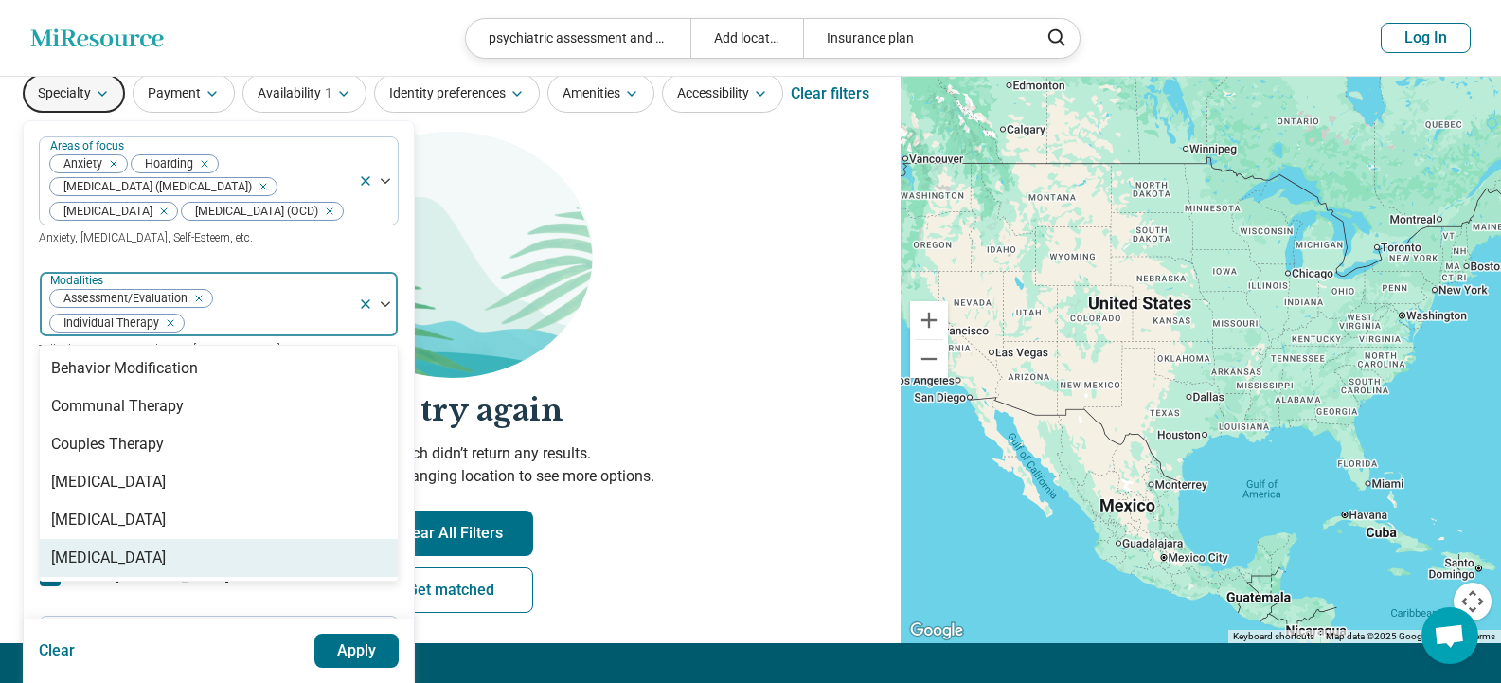
click at [166, 569] on div "[MEDICAL_DATA]" at bounding box center [108, 557] width 115 height 23
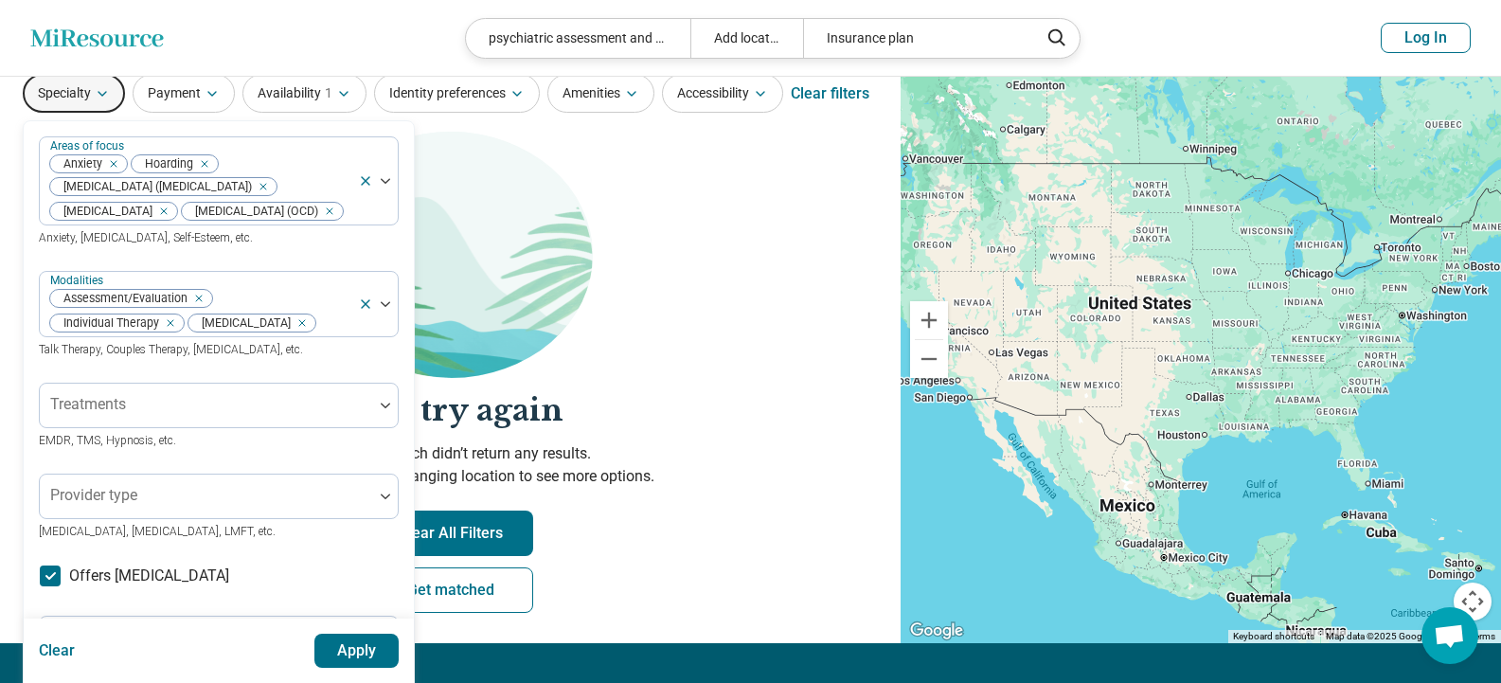
click at [374, 650] on button "Apply" at bounding box center [356, 650] width 85 height 34
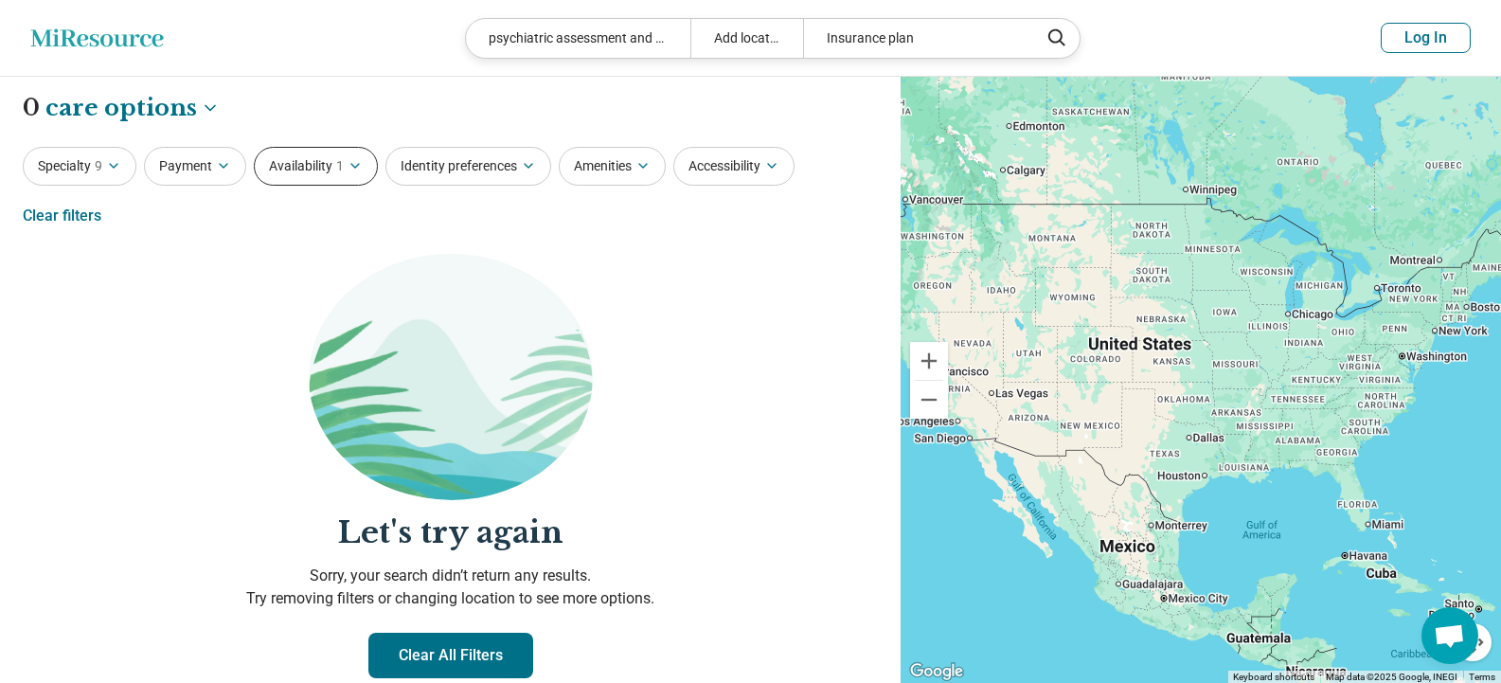
click at [307, 167] on button "Availability 1" at bounding box center [316, 166] width 124 height 39
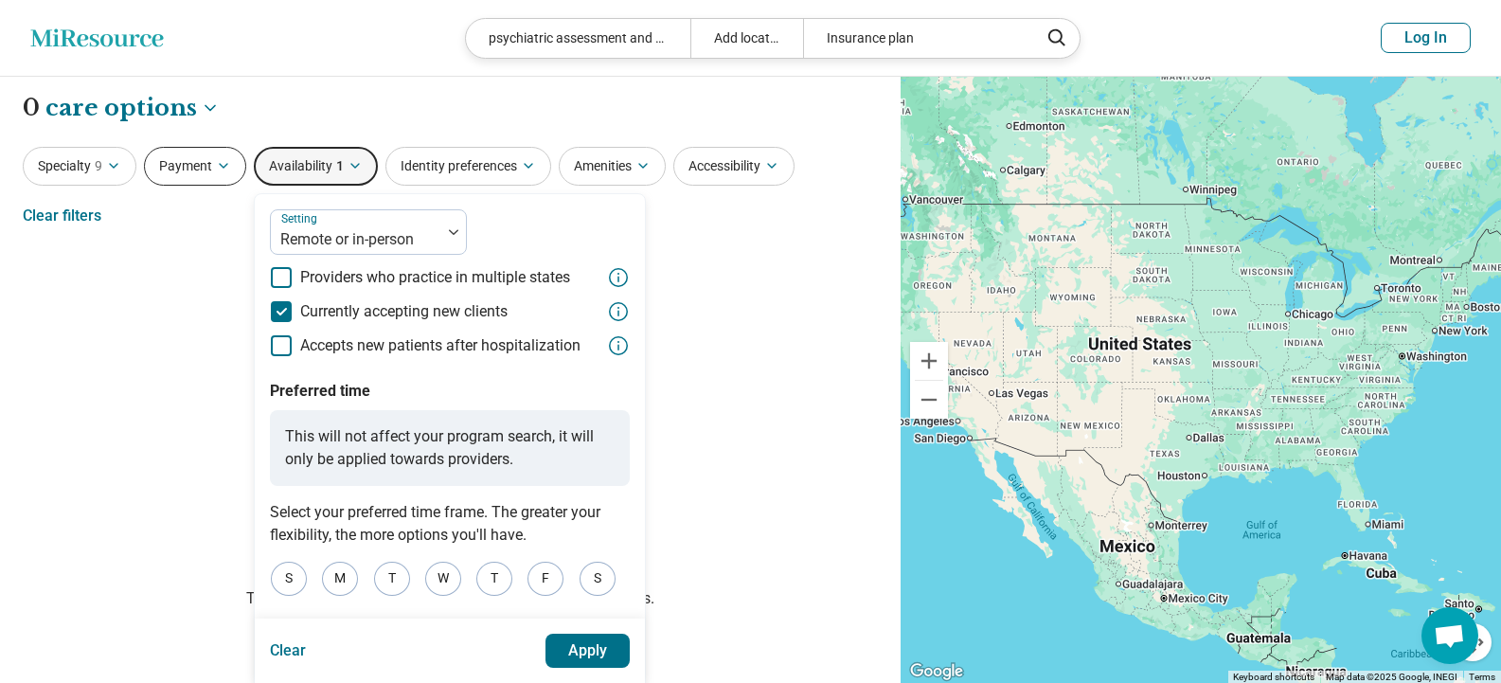
click at [193, 166] on button "Payment" at bounding box center [195, 166] width 102 height 39
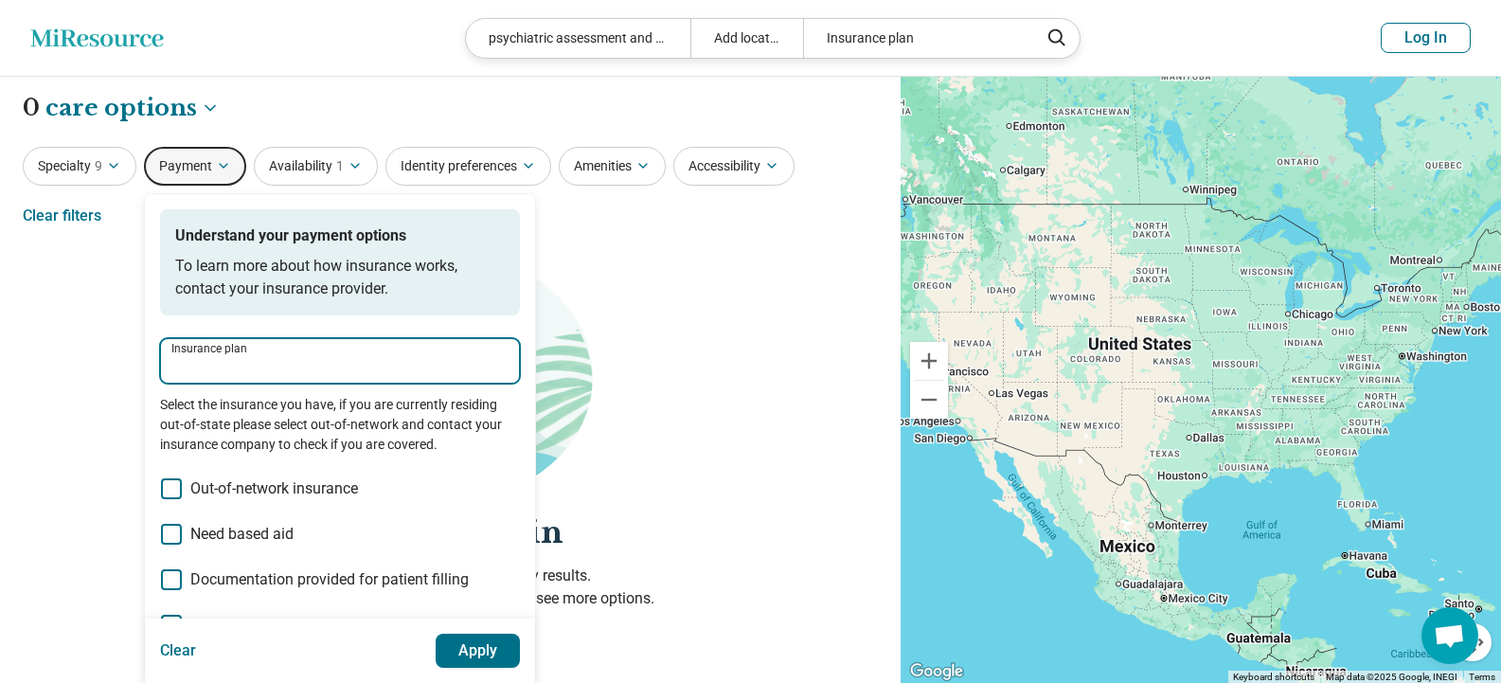
click at [294, 359] on input "Insurance plan" at bounding box center [339, 366] width 337 height 23
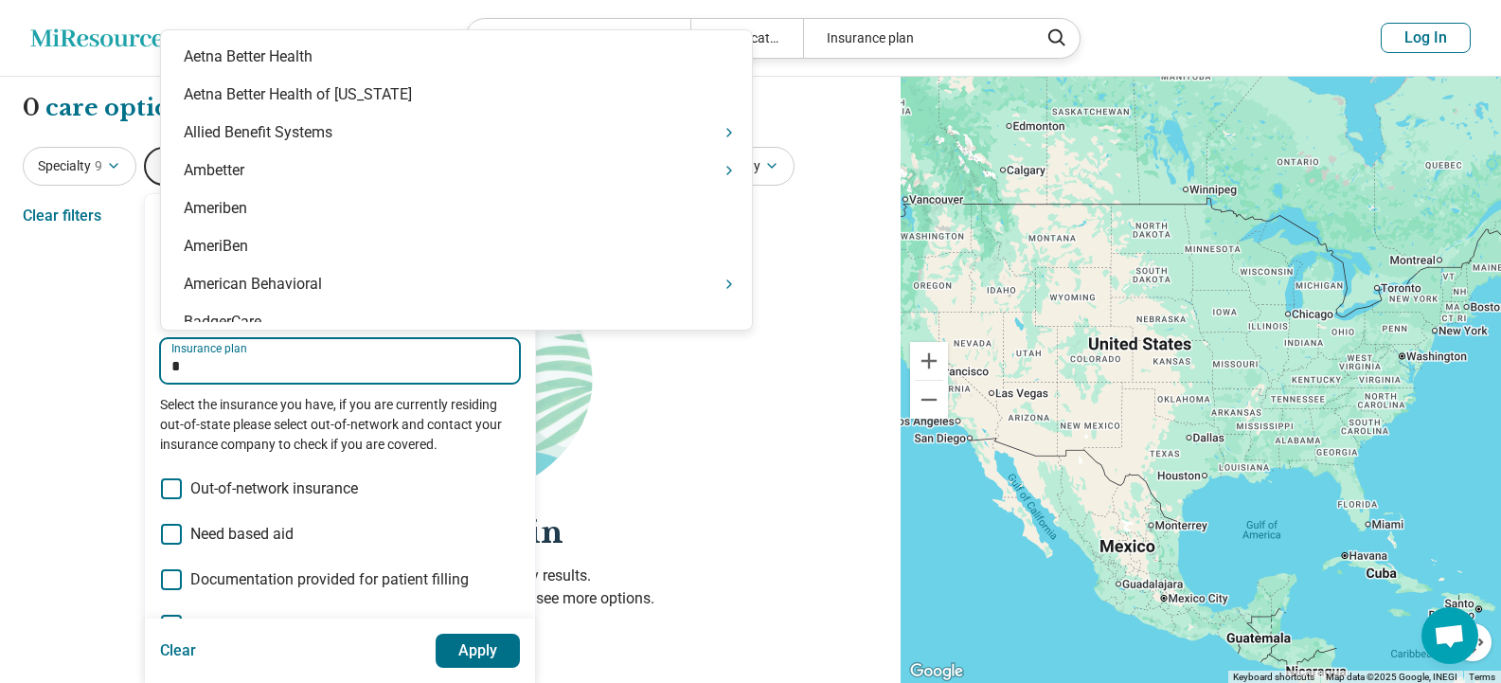
type input "**"
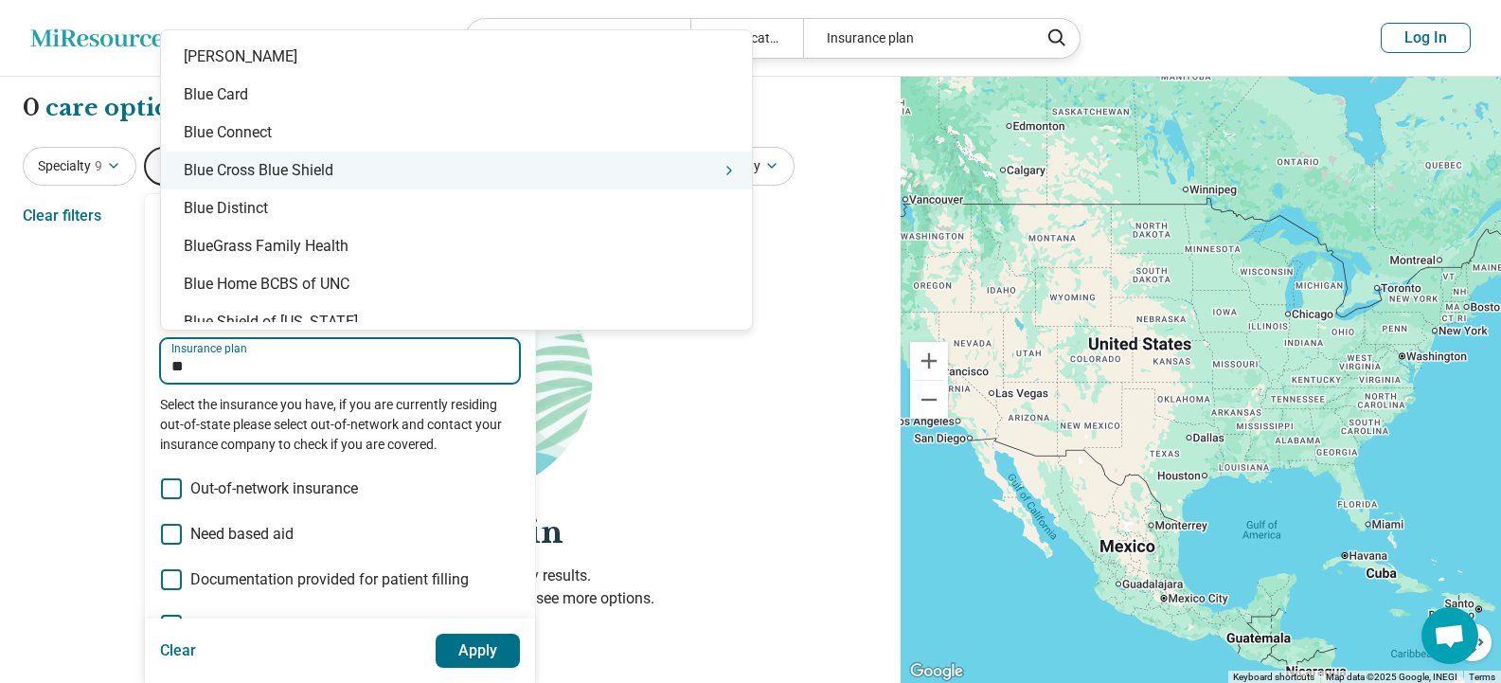
click at [349, 178] on div "Blue Cross Blue Shield" at bounding box center [456, 171] width 591 height 38
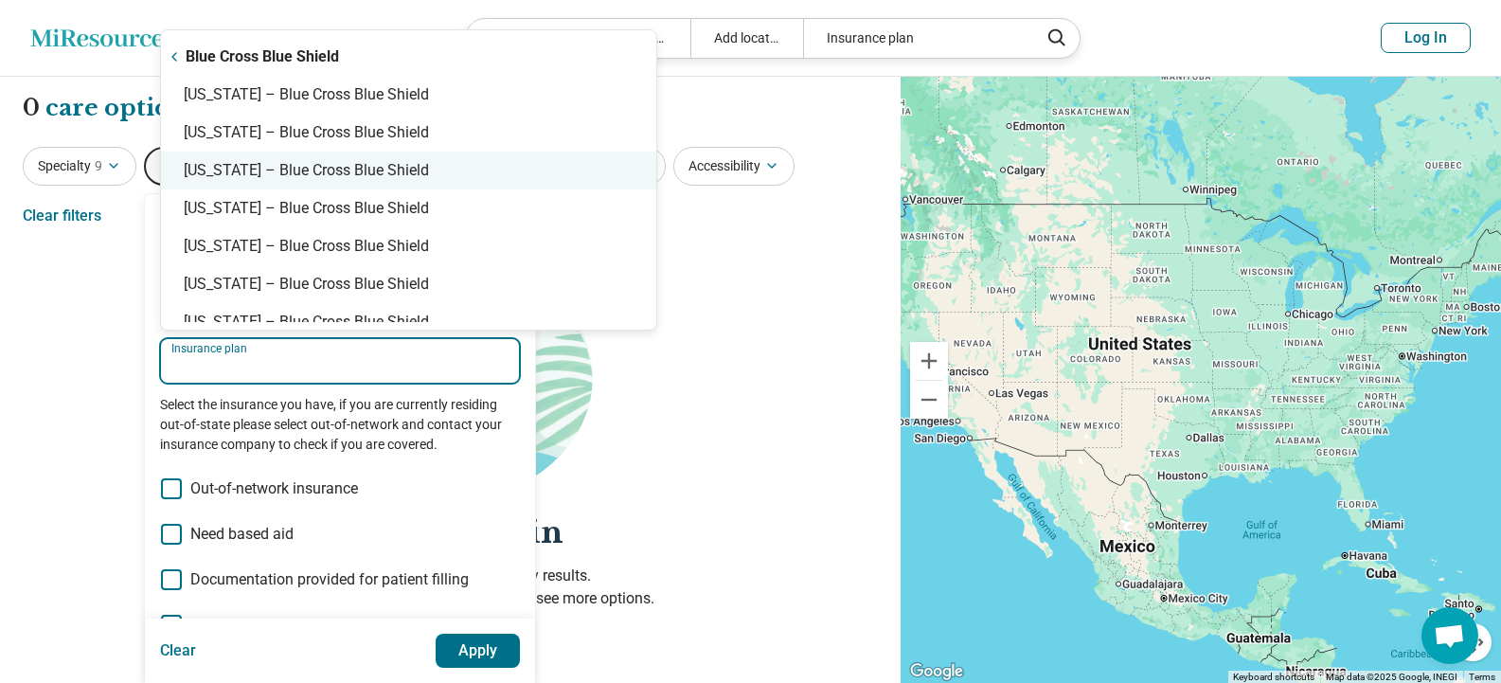
click at [366, 175] on div "[US_STATE] – Blue Cross Blue Shield" at bounding box center [408, 171] width 495 height 38
type input "**********"
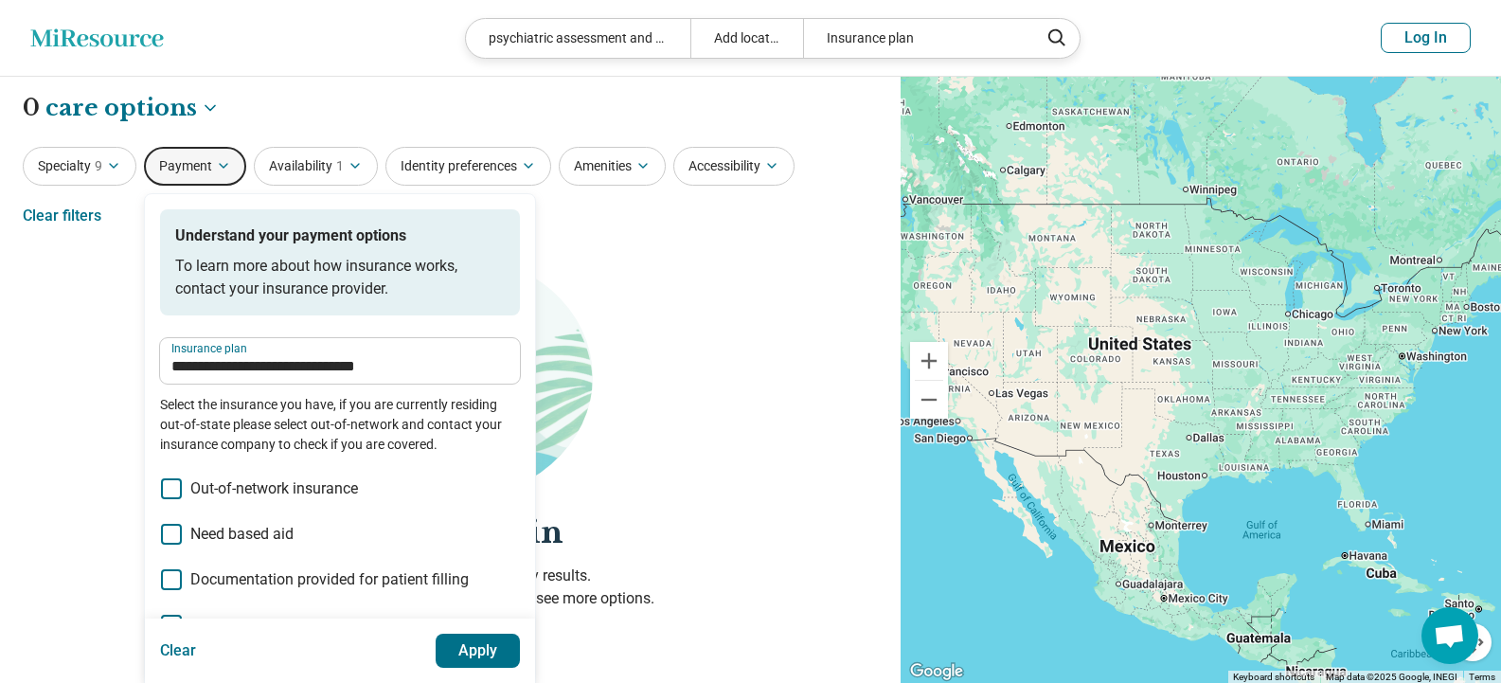
click at [468, 653] on button "Apply" at bounding box center [478, 650] width 85 height 34
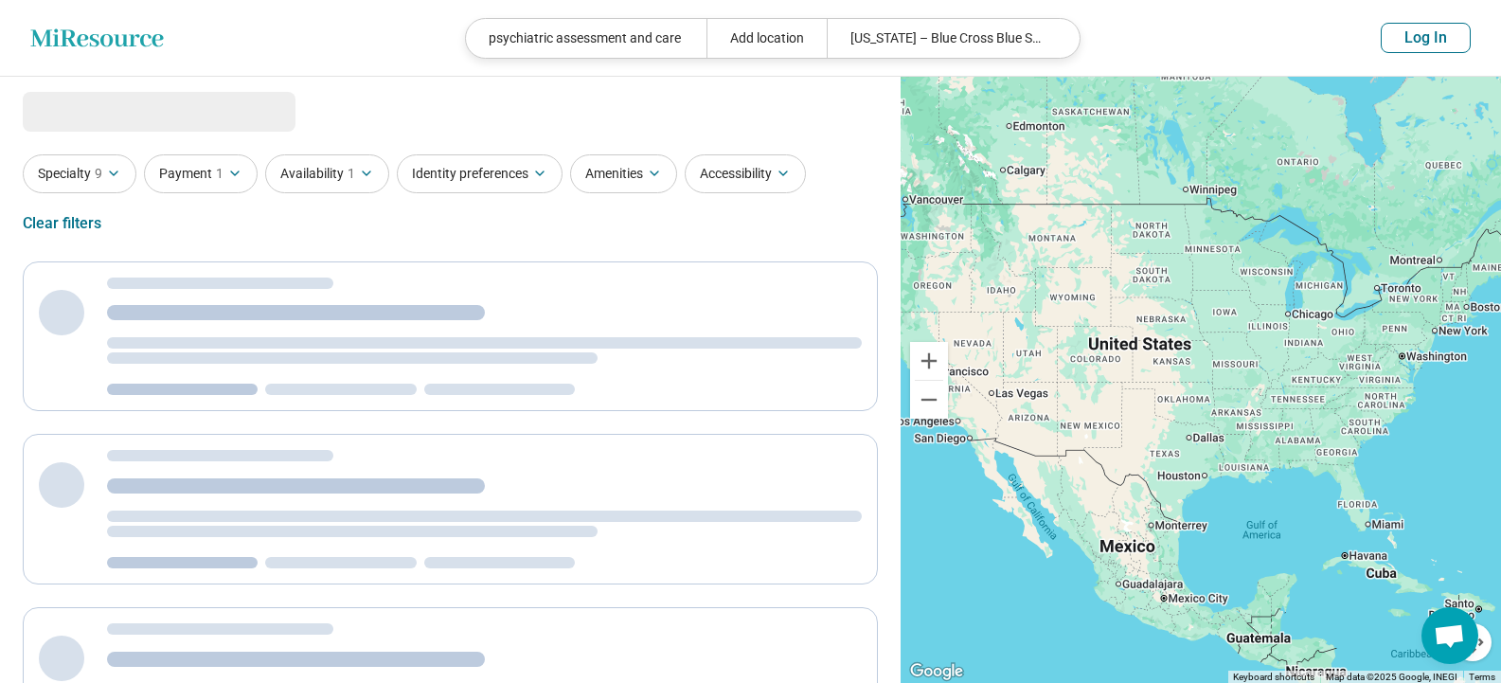
select select "***"
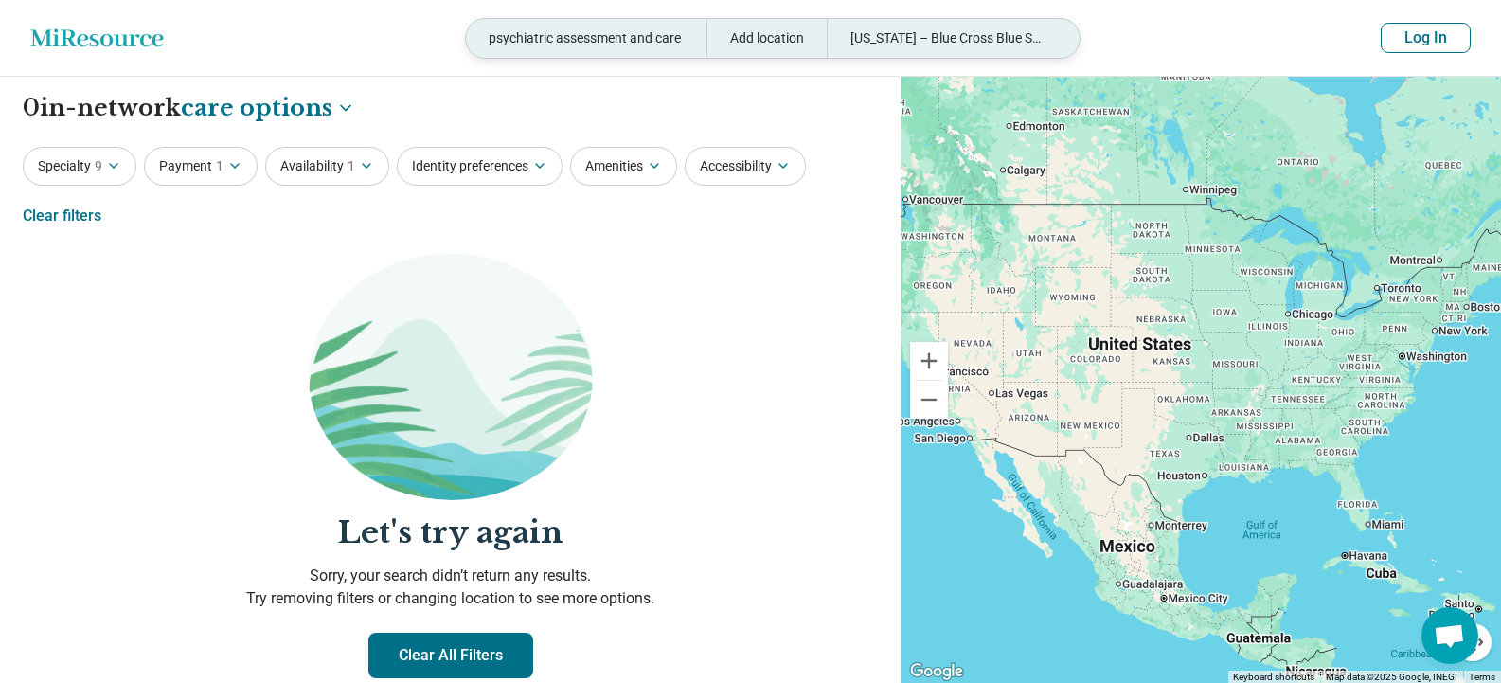
click at [762, 42] on div "Add location" at bounding box center [766, 38] width 120 height 39
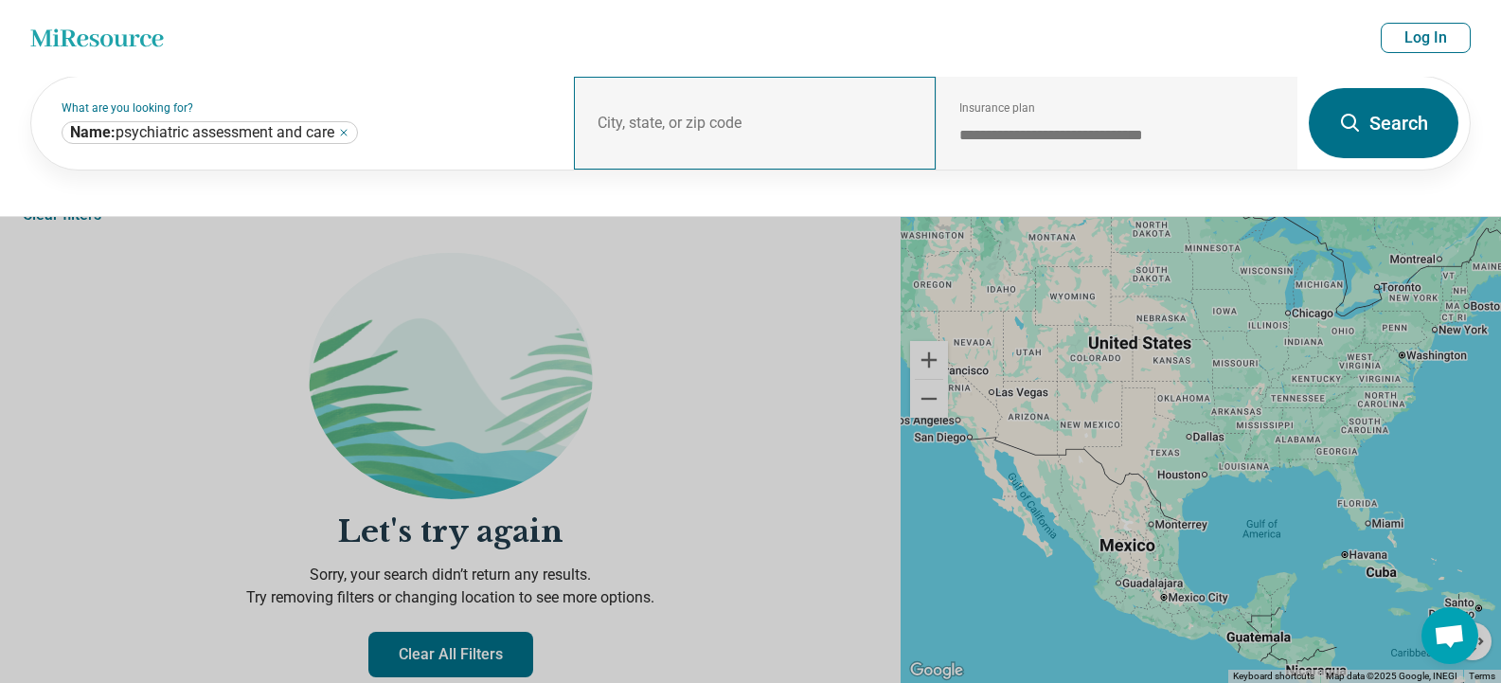
click at [585, 137] on div "City, state, or zip code" at bounding box center [755, 123] width 362 height 93
click at [622, 126] on div "City, state, or zip code" at bounding box center [755, 123] width 362 height 93
drag, startPoint x: 683, startPoint y: 94, endPoint x: 667, endPoint y: 120, distance: 31.0
click at [675, 107] on div "City, state, or zip code" at bounding box center [755, 123] width 362 height 93
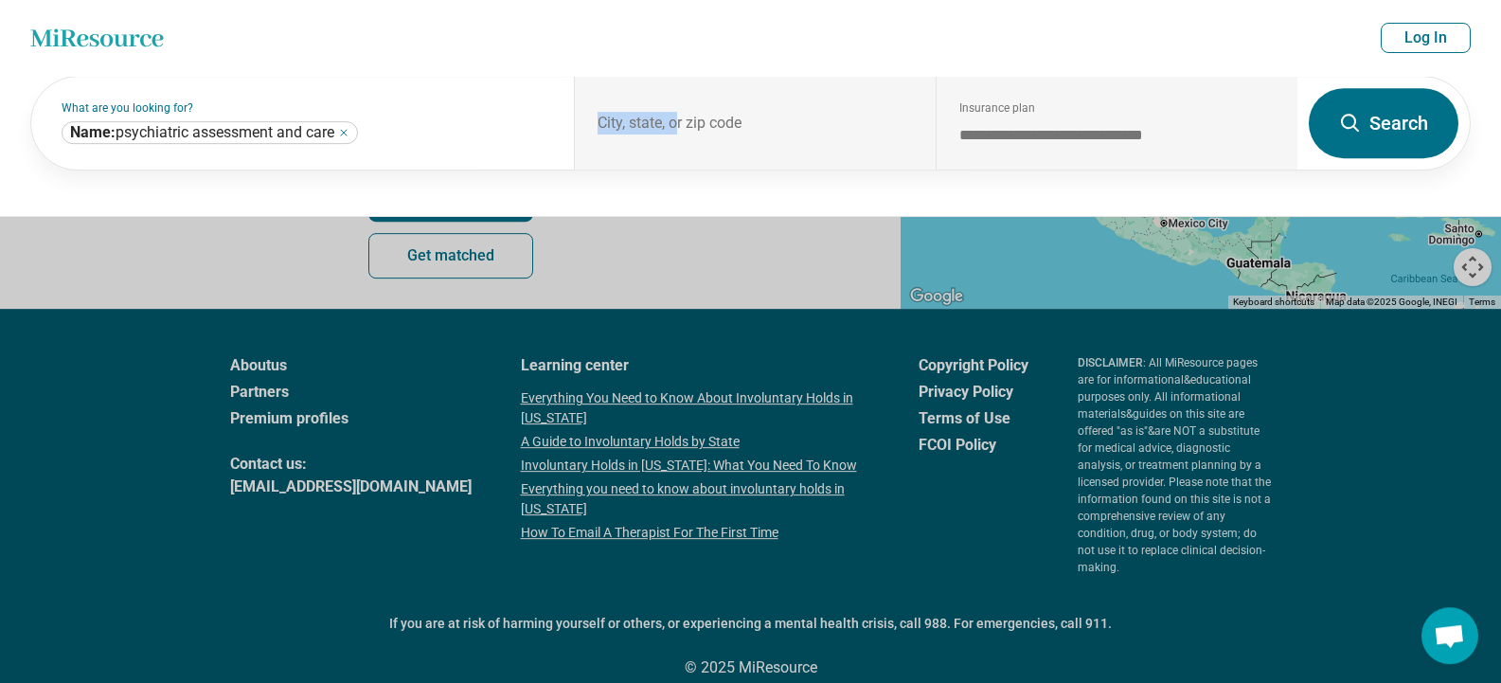
scroll to position [457, 0]
